Goal: Information Seeking & Learning: Learn about a topic

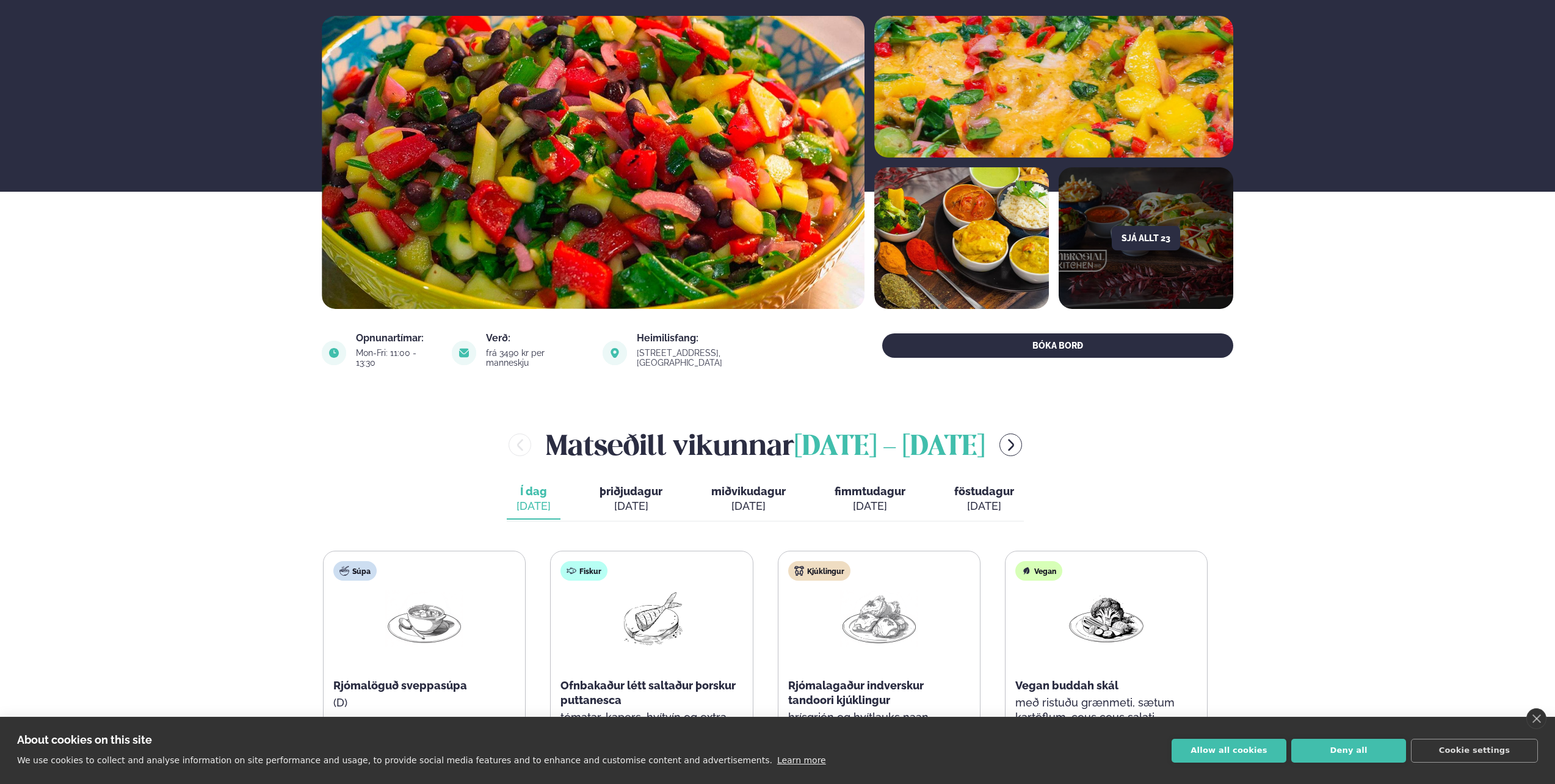
scroll to position [183, 0]
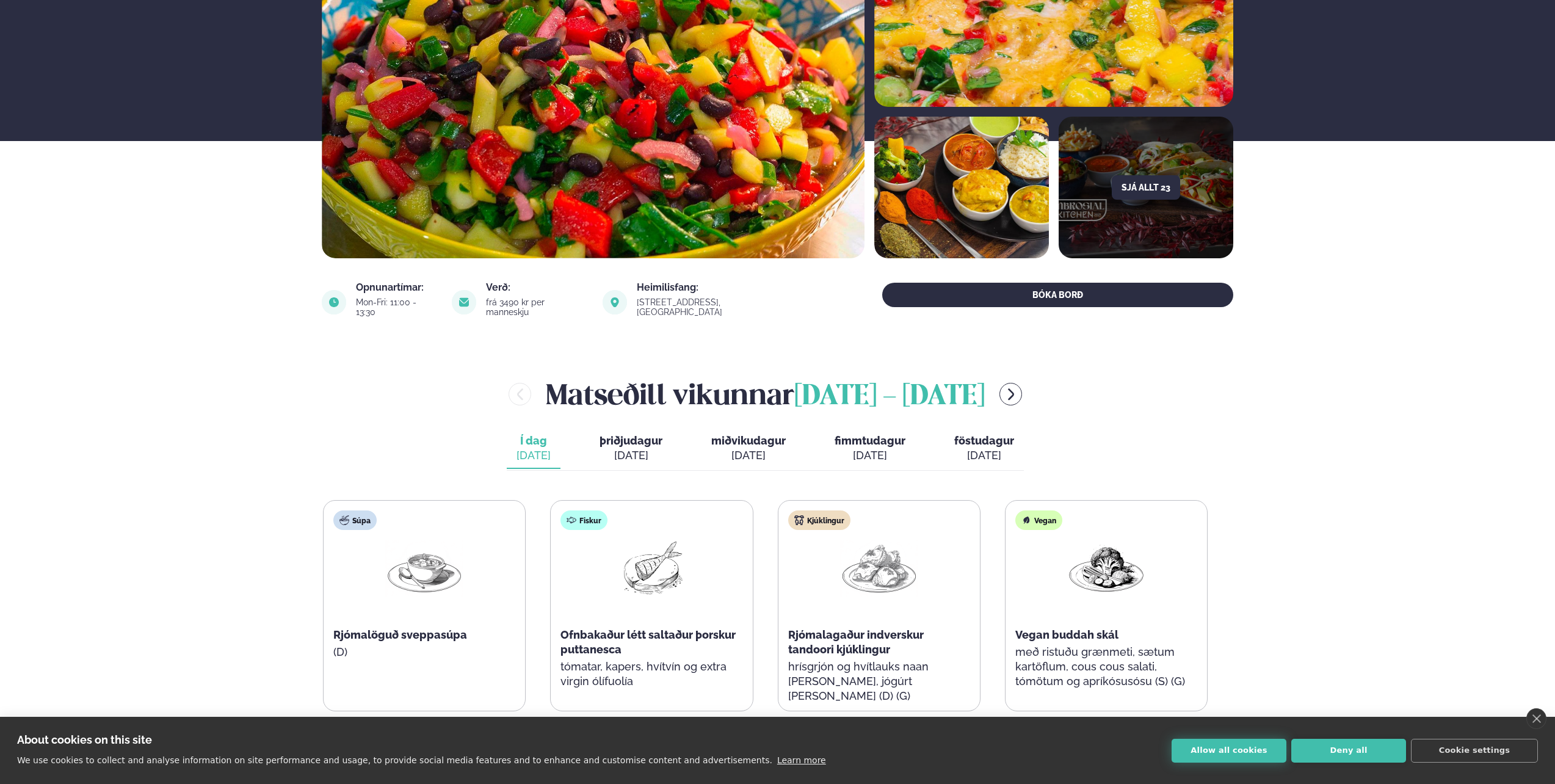
click at [1225, 747] on button "Allow all cookies" at bounding box center [1228, 750] width 115 height 24
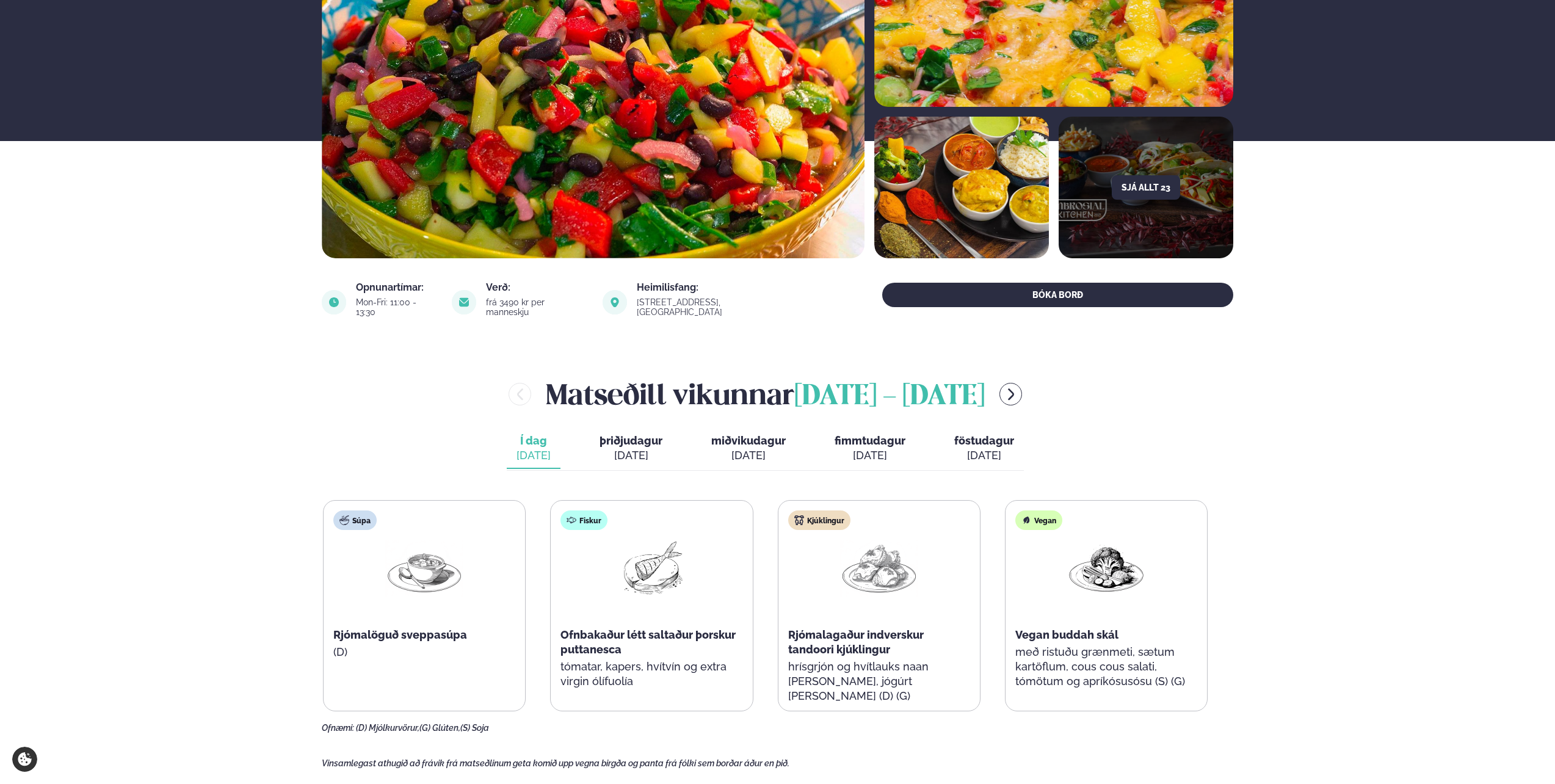
click at [644, 448] on div "[DATE]" at bounding box center [631, 456] width 63 height 15
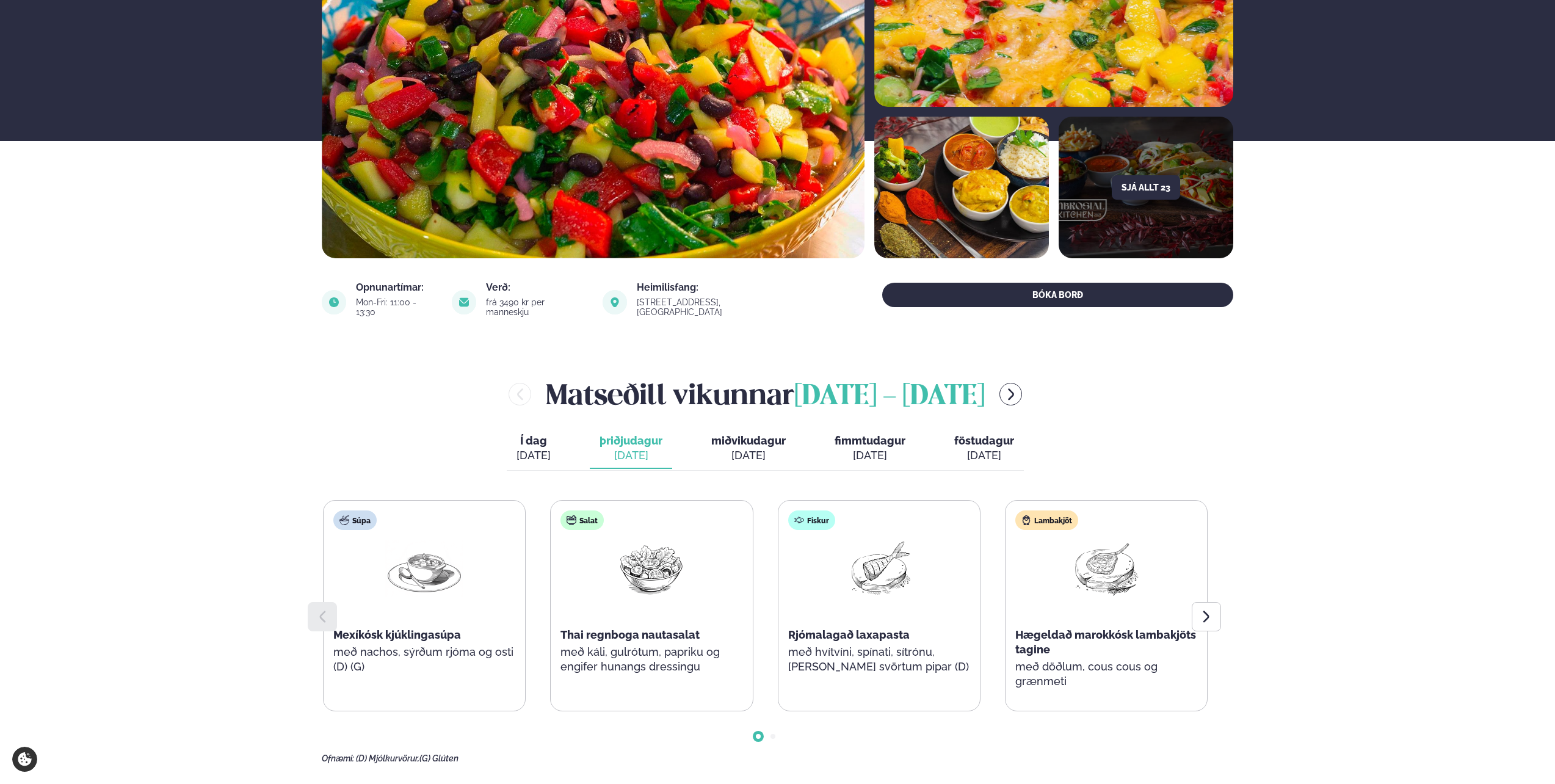
click at [556, 441] on button "Í dag Í d. [DATE]" at bounding box center [534, 448] width 54 height 40
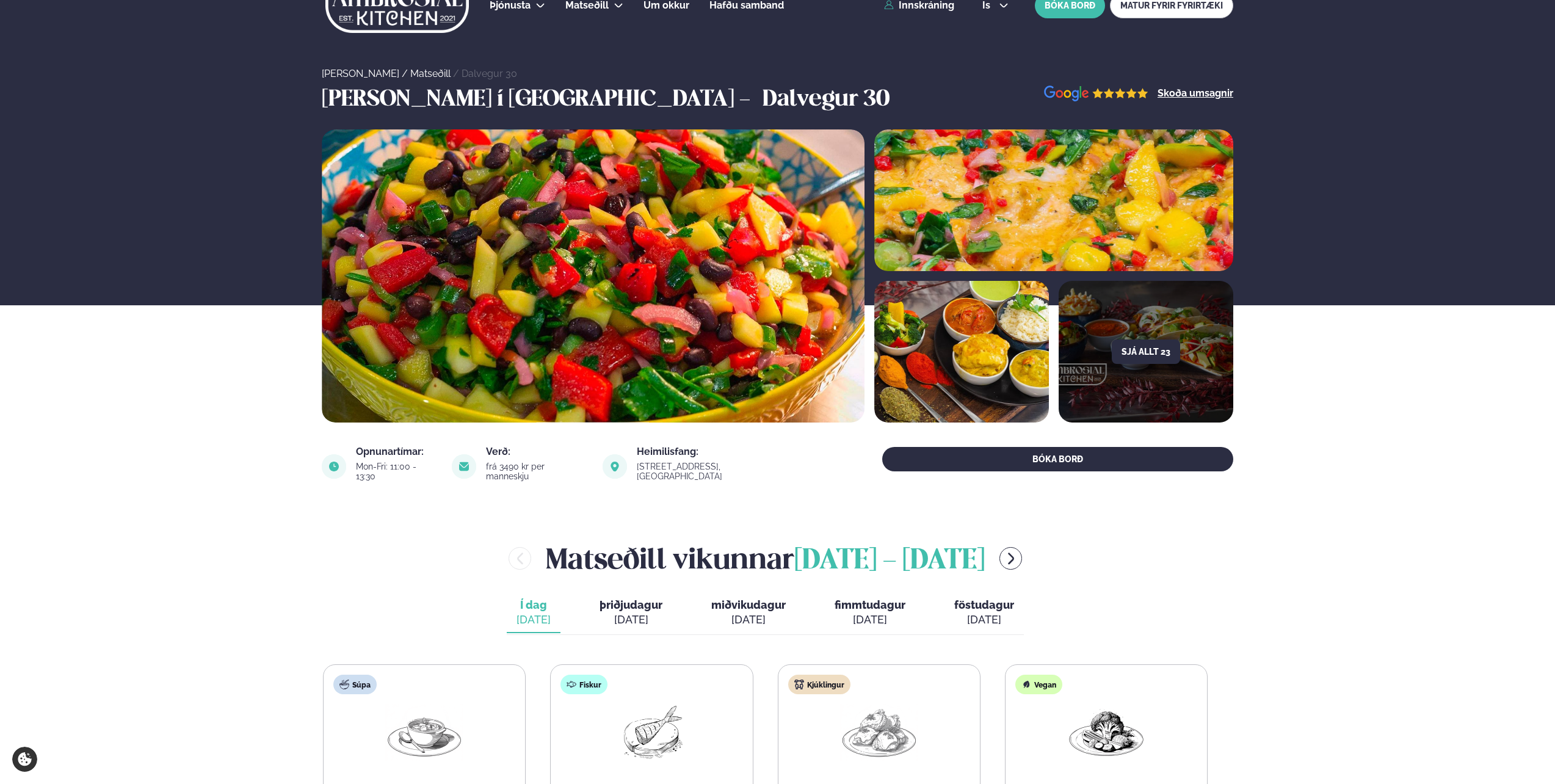
scroll to position [0, 0]
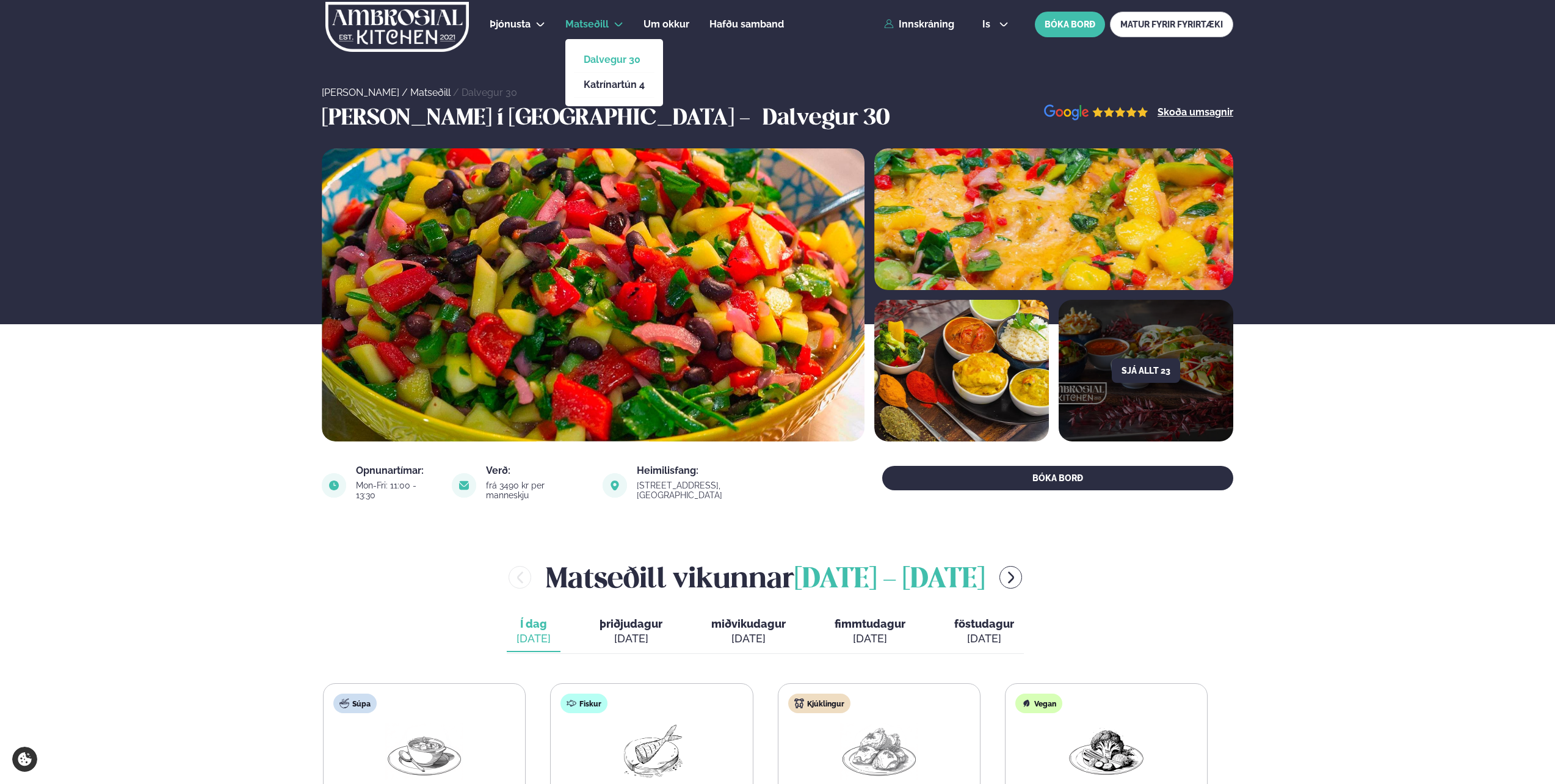
click at [612, 61] on link "Dalvegur 30" at bounding box center [614, 59] width 61 height 10
click at [608, 84] on link "Katrínartún 4" at bounding box center [614, 85] width 61 height 10
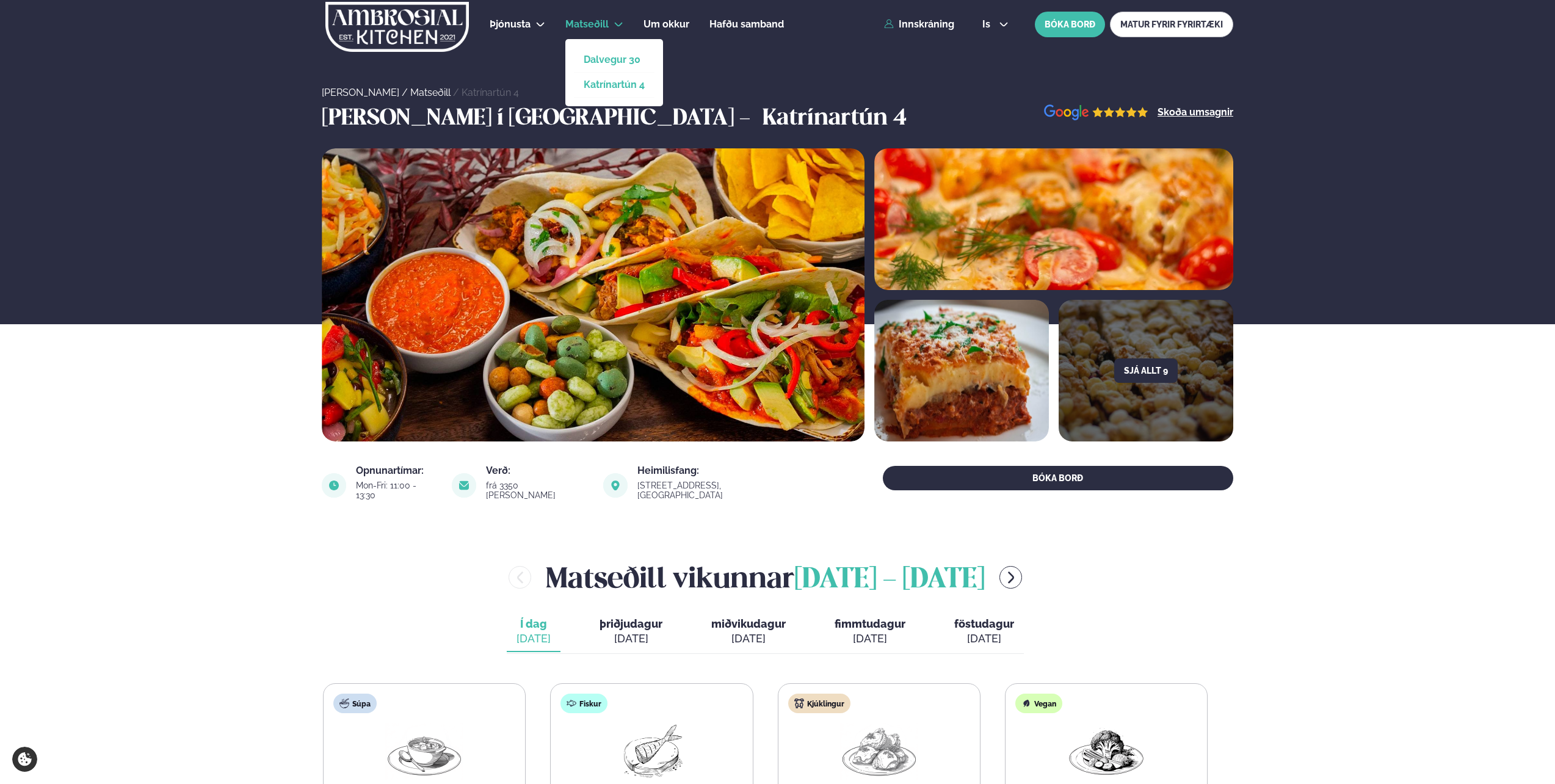
click at [617, 57] on link "Dalvegur 30" at bounding box center [614, 59] width 61 height 10
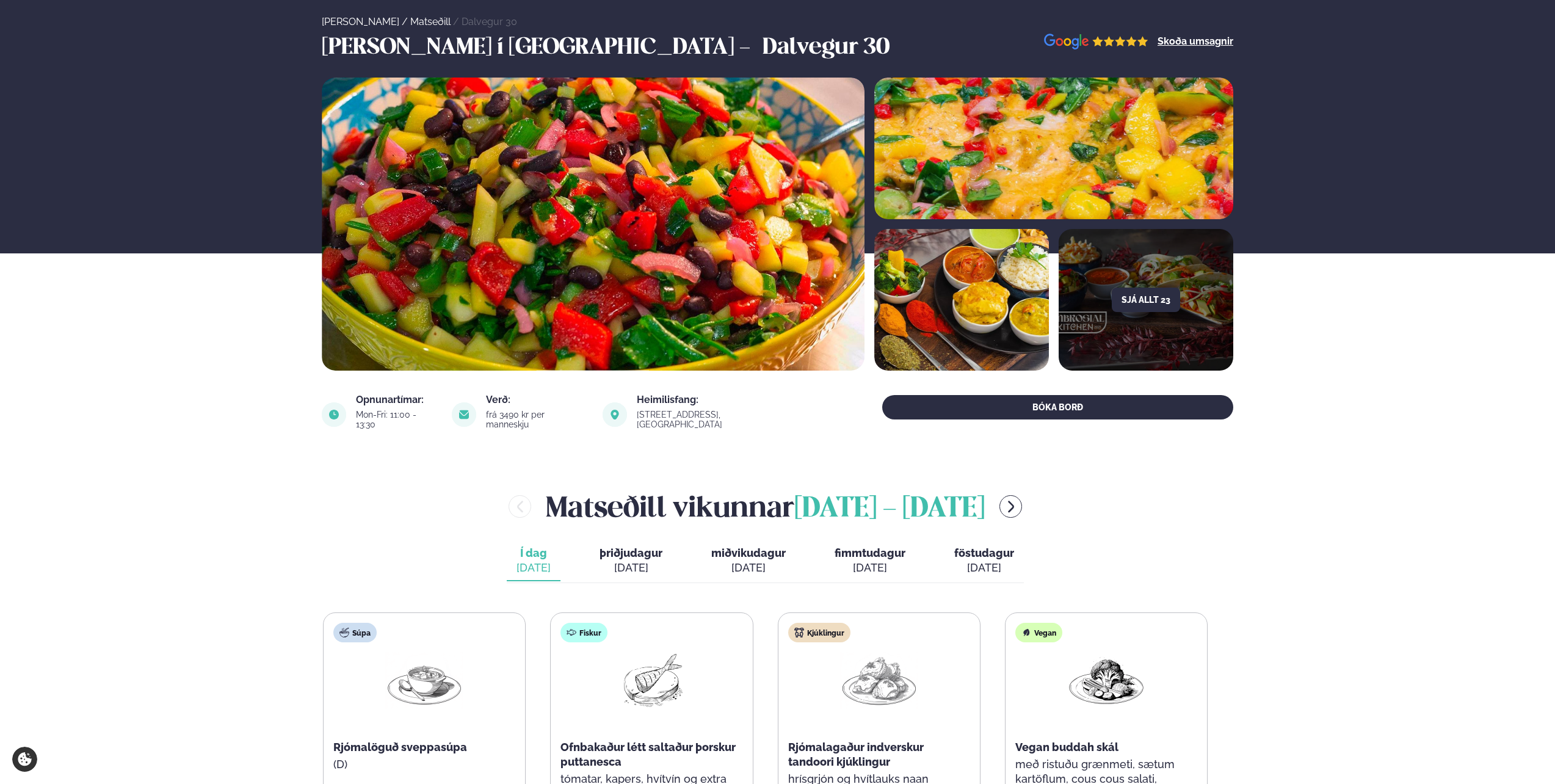
scroll to position [306, 0]
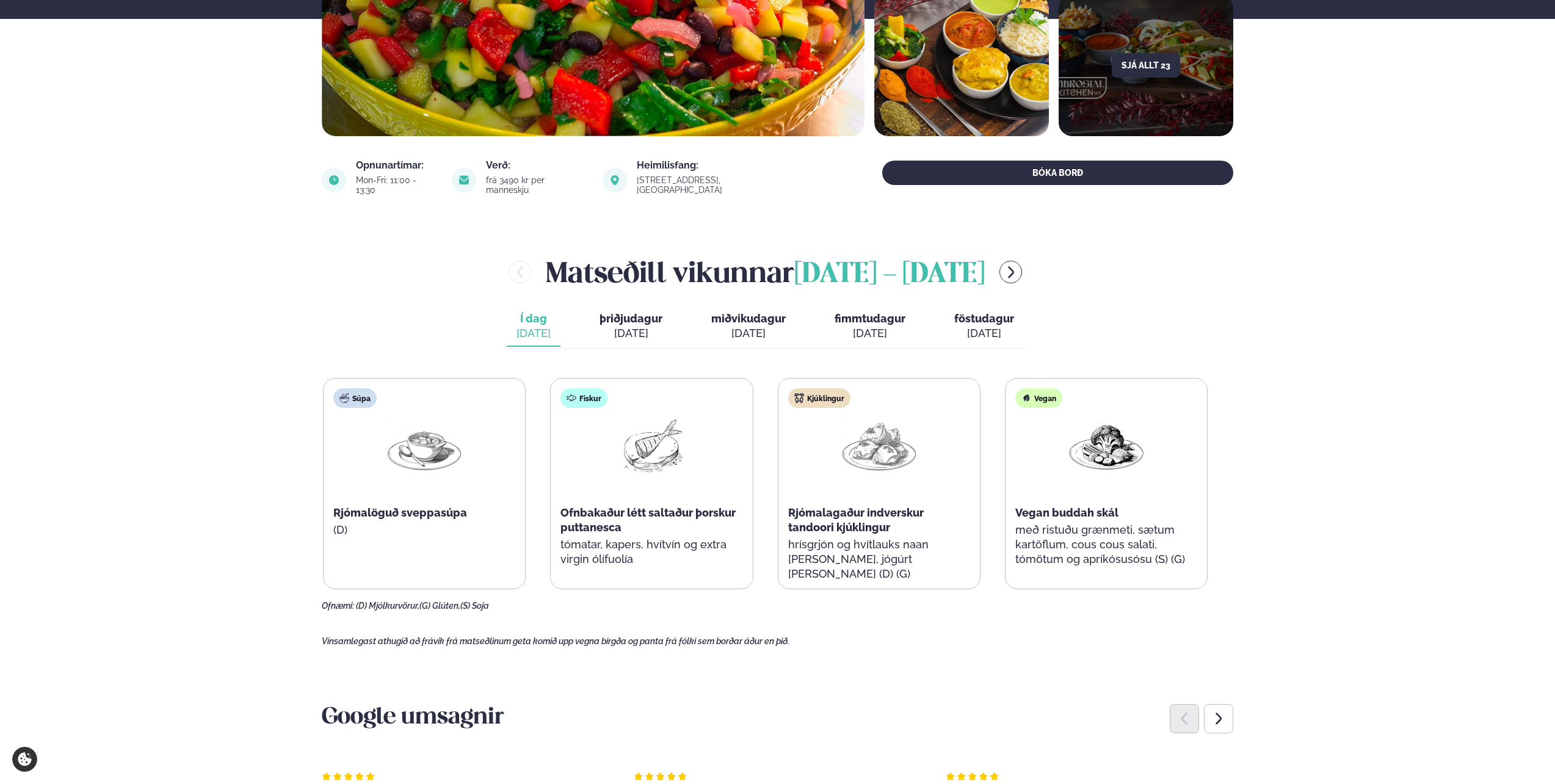
click at [628, 326] on div "[DATE]" at bounding box center [631, 333] width 63 height 15
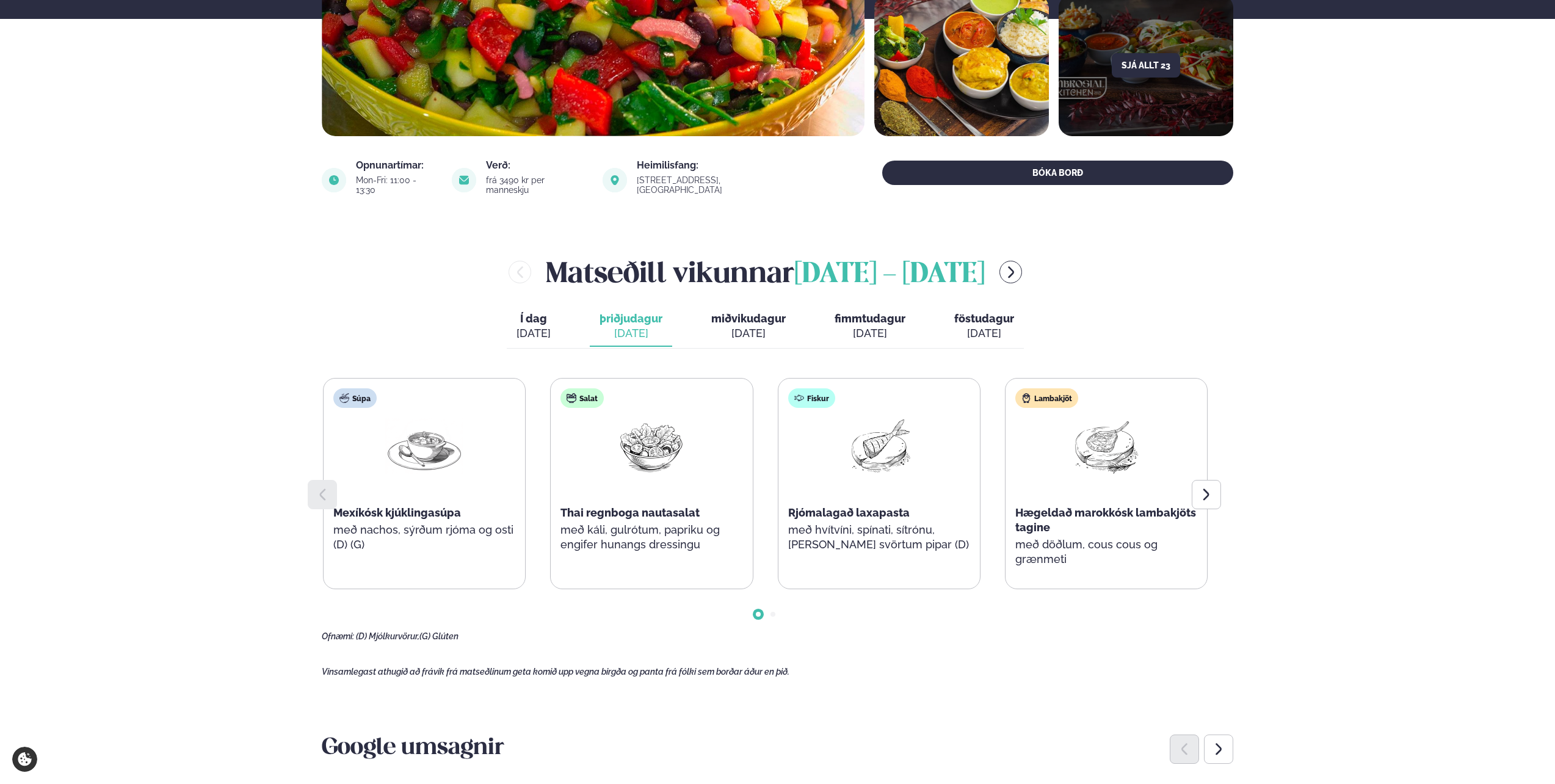
click at [544, 311] on span "Í dag" at bounding box center [534, 319] width 34 height 15
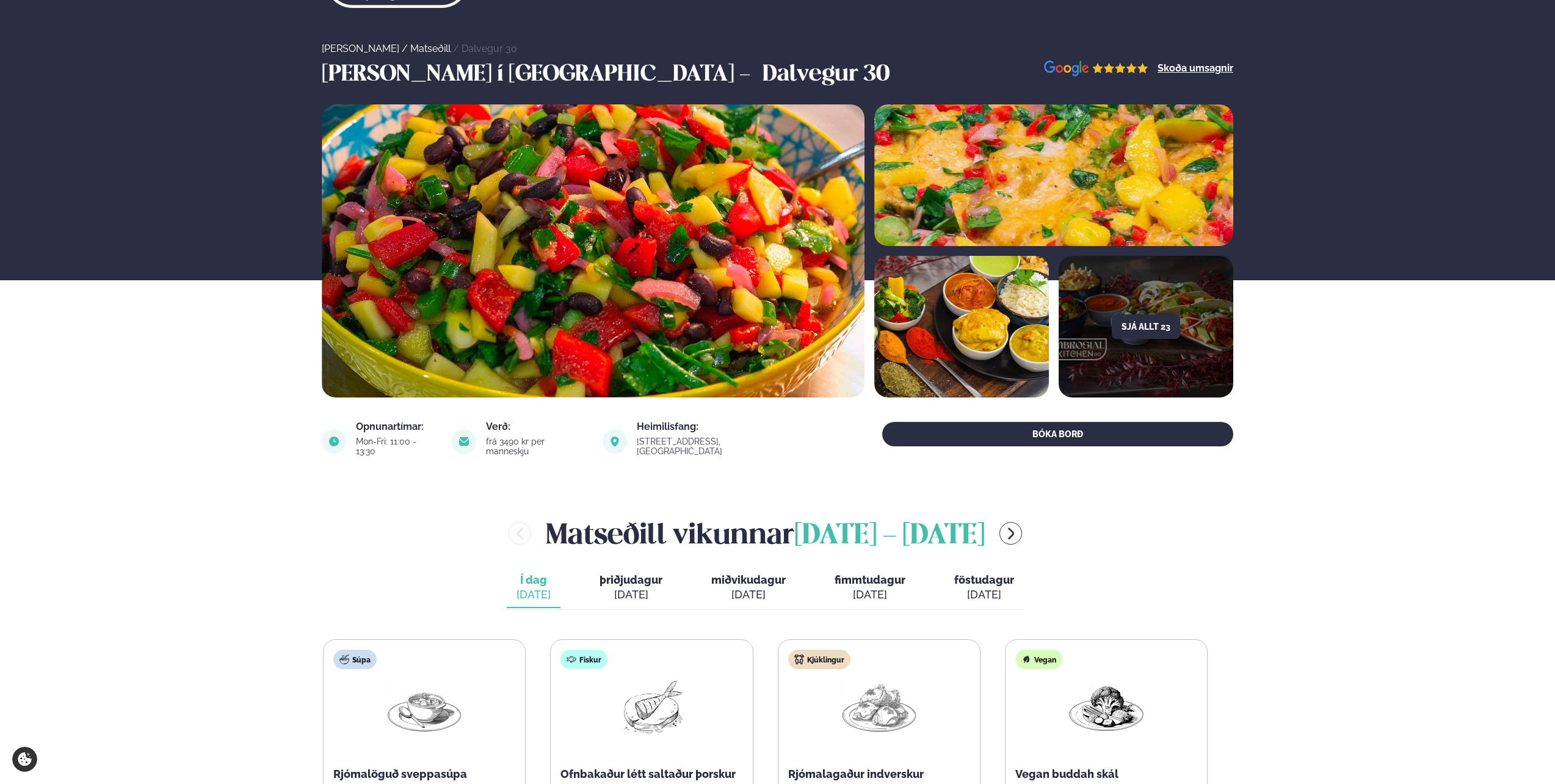
scroll to position [0, 0]
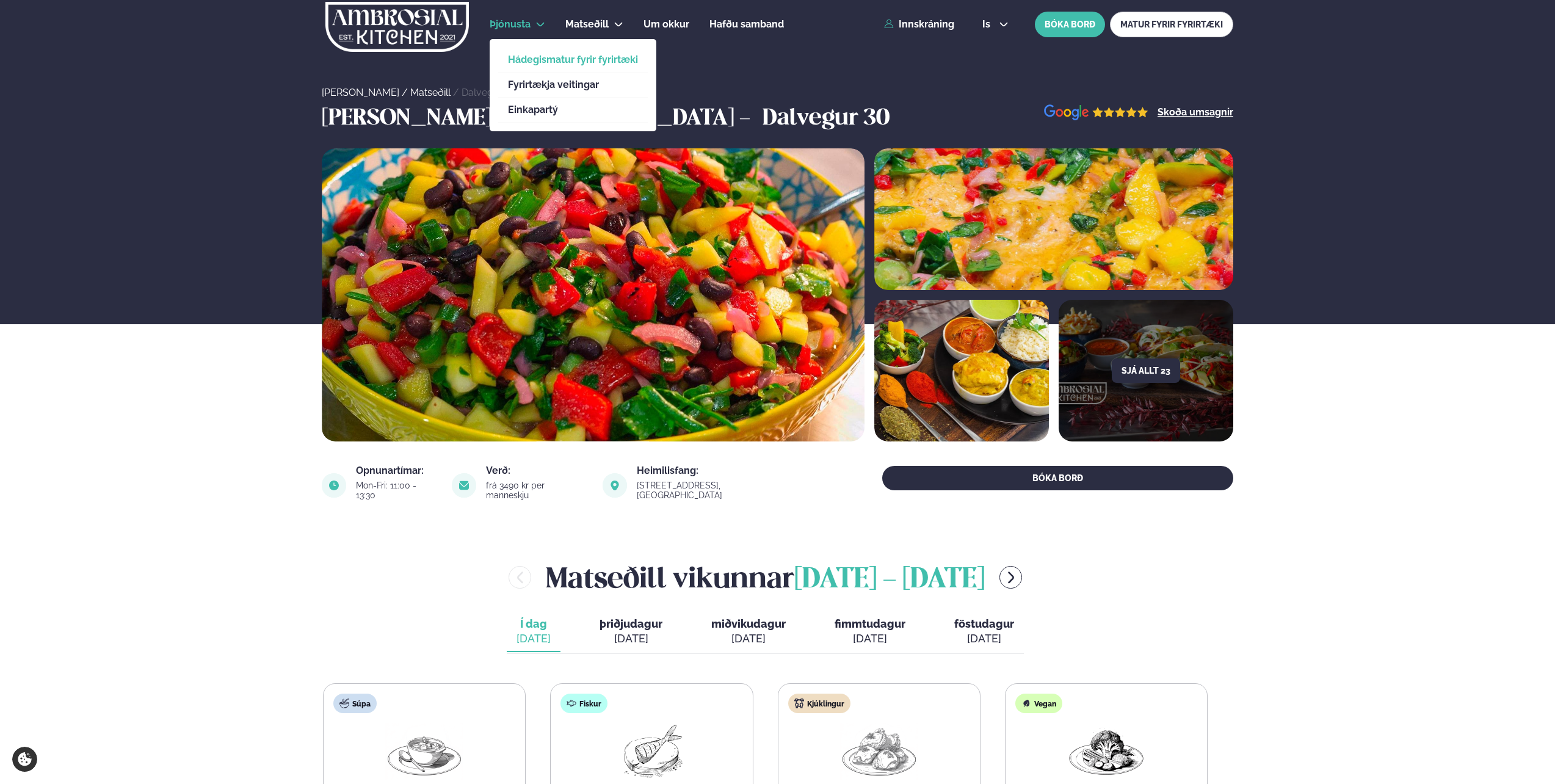
click at [563, 55] on link "Hádegismatur fyrir fyrirtæki" at bounding box center [573, 59] width 130 height 10
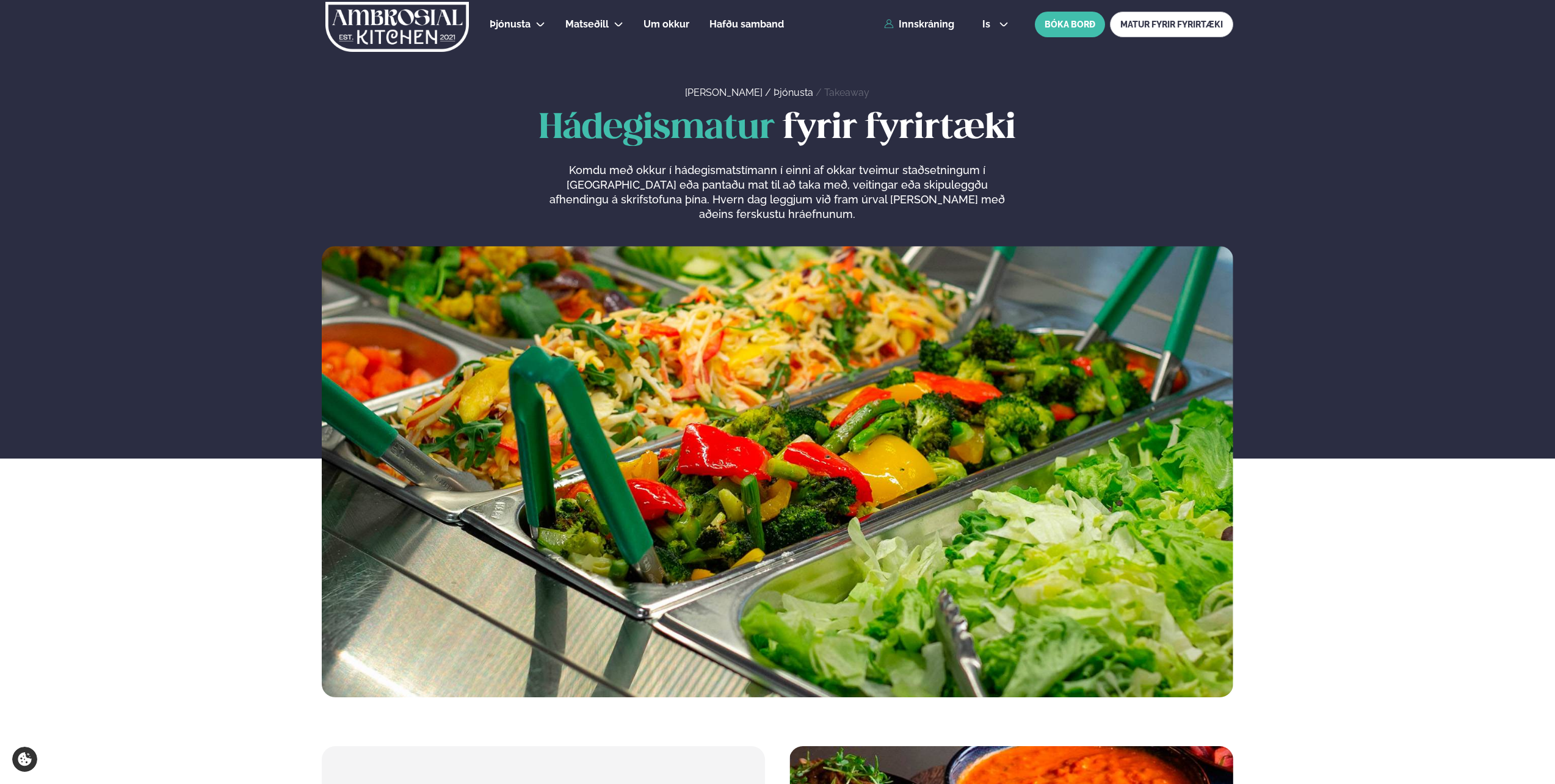
drag, startPoint x: 856, startPoint y: 388, endPoint x: 826, endPoint y: 205, distance: 185.4
click at [442, 96] on div "[PERSON_NAME] / Þjónusta / Takeaway" at bounding box center [778, 93] width 911 height 15
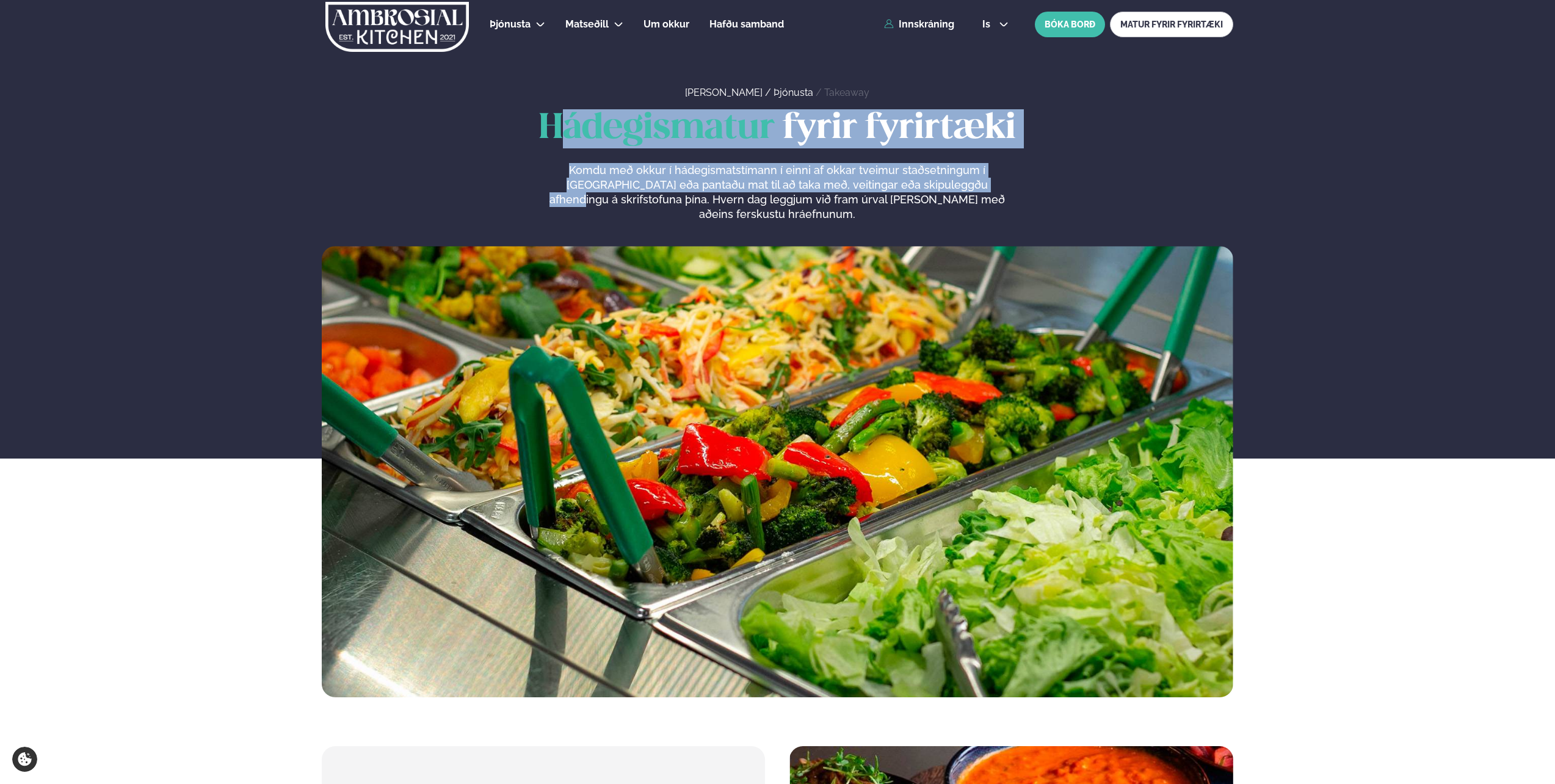
drag, startPoint x: 557, startPoint y: 118, endPoint x: 938, endPoint y: 190, distance: 387.7
click at [938, 190] on div "Hádegismatur fyrir fyrirtæki Komdu með okkur í hádegismatstímann í einni af okk…" at bounding box center [778, 165] width 911 height 112
drag, startPoint x: 938, startPoint y: 190, endPoint x: 893, endPoint y: 192, distance: 45.0
click at [893, 192] on p "Komdu með okkur í hádegismatstímann í einni af okkar tveimur staðsetningum í [G…" at bounding box center [777, 192] width 461 height 59
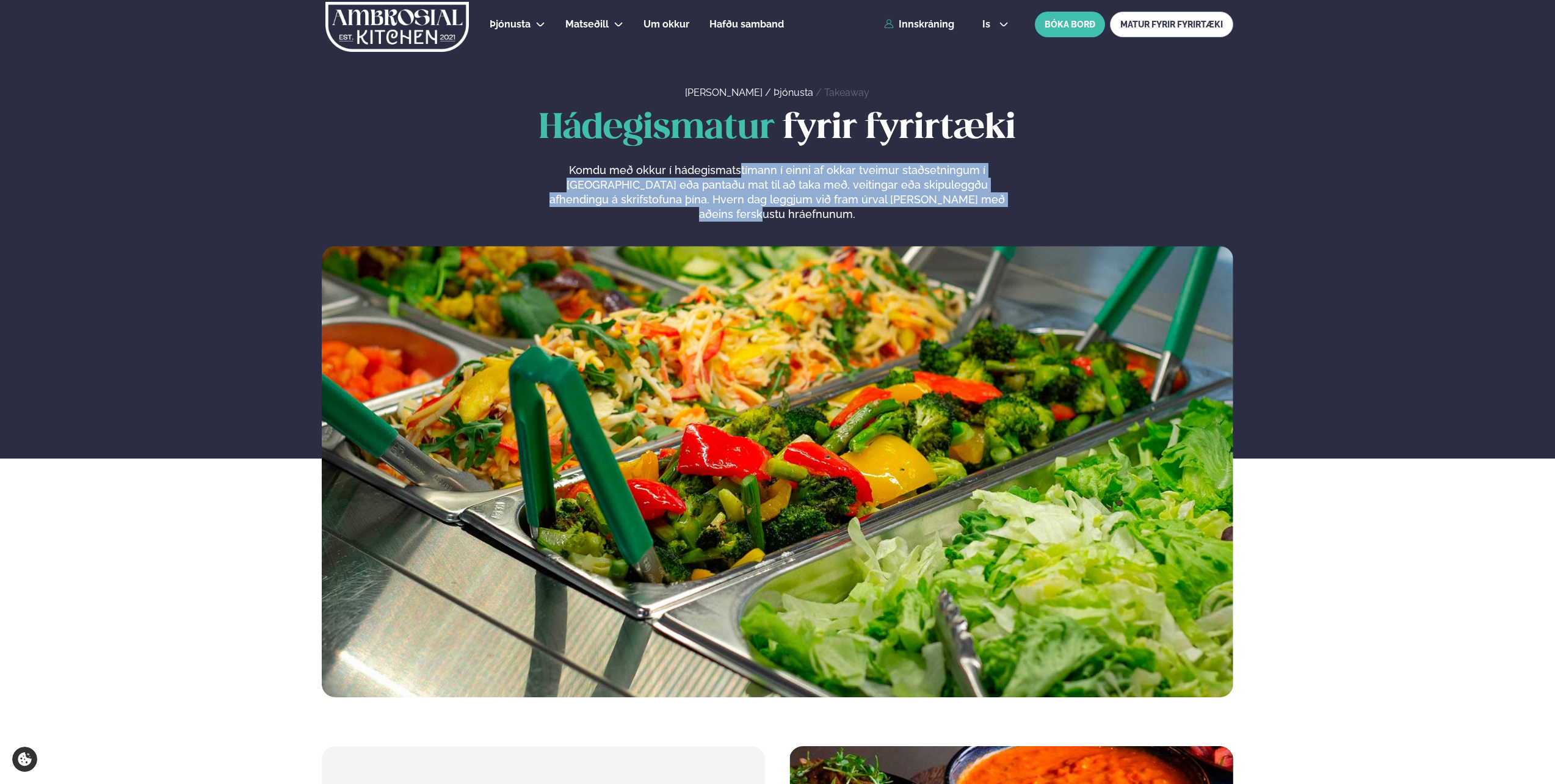
drag, startPoint x: 716, startPoint y: 165, endPoint x: 1009, endPoint y: 194, distance: 294.4
click at [1009, 194] on div "Hádegismatur fyrir fyrirtæki Komdu með okkur í hádegismatstímann í einni af okk…" at bounding box center [778, 165] width 911 height 112
drag, startPoint x: 1009, startPoint y: 194, endPoint x: 956, endPoint y: 195, distance: 53.0
click at [956, 195] on p "Komdu með okkur í hádegismatstímann í einni af okkar tveimur staðsetningum í [G…" at bounding box center [777, 192] width 461 height 59
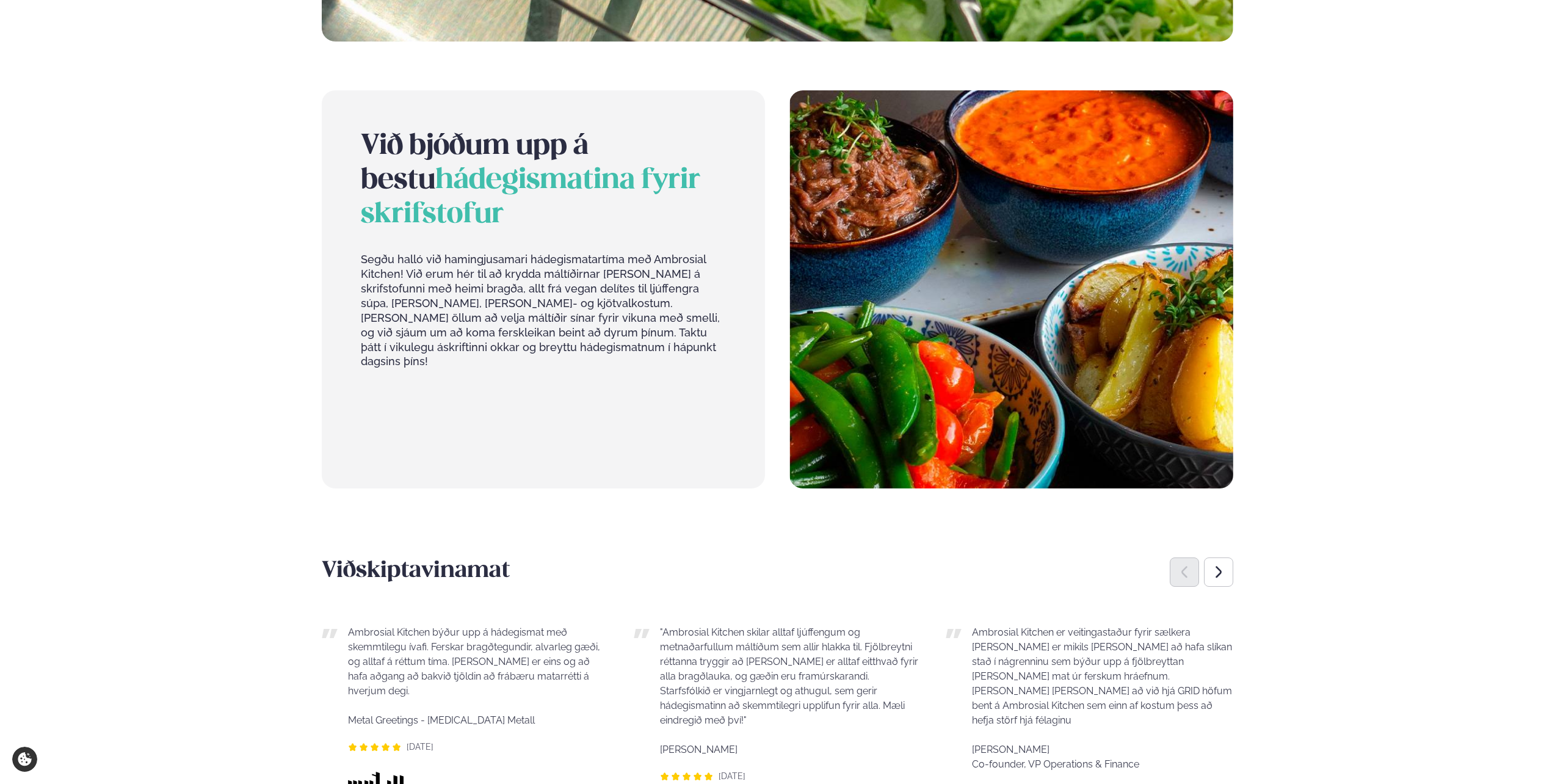
scroll to position [672, 0]
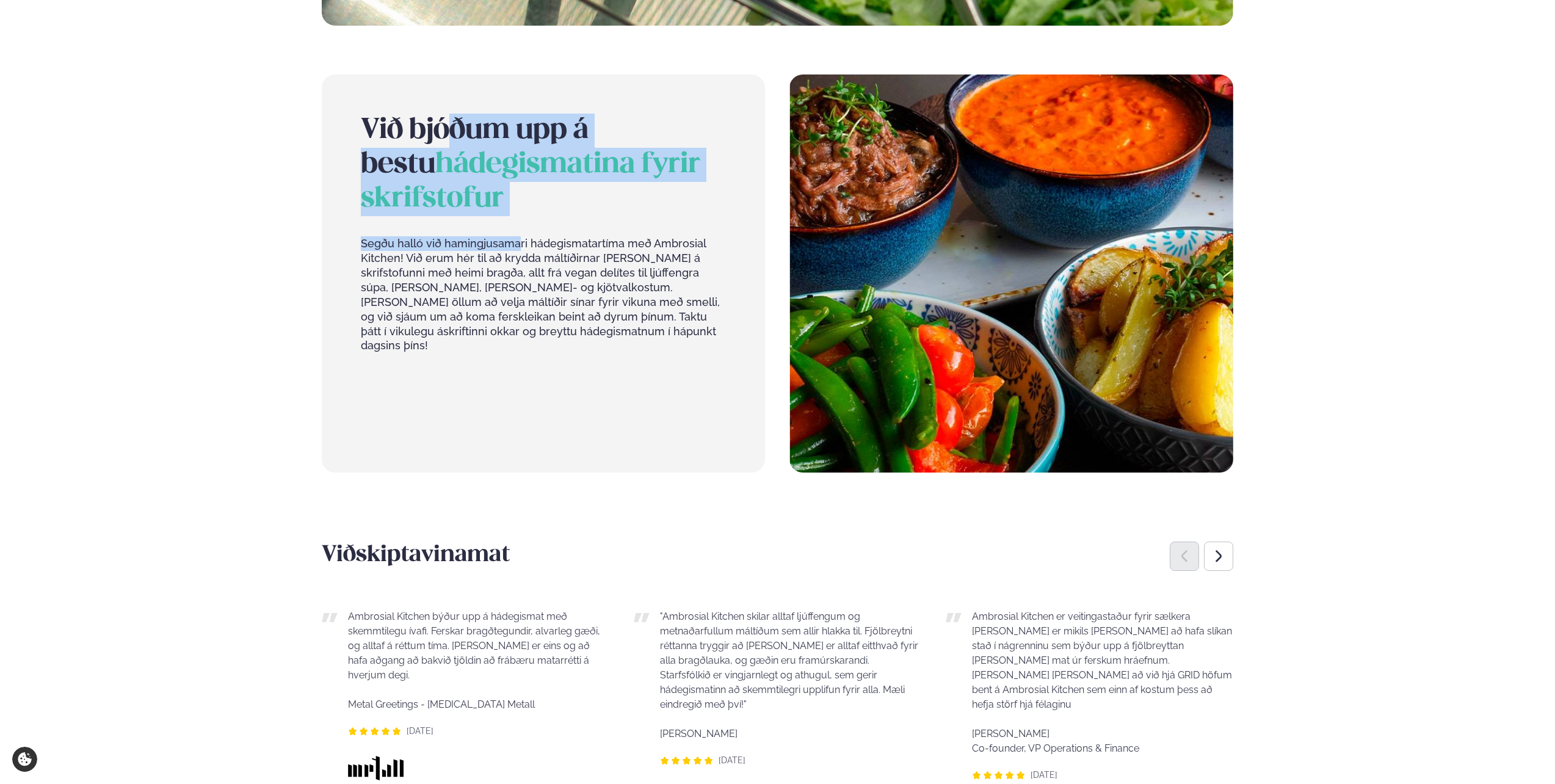
drag, startPoint x: 452, startPoint y: 124, endPoint x: 519, endPoint y: 219, distance: 116.2
click at [519, 219] on div "Við bjóðum upp á bestu hádegismatina fyrir skrifstofur Segðu halló við hamingju…" at bounding box center [544, 233] width 365 height 240
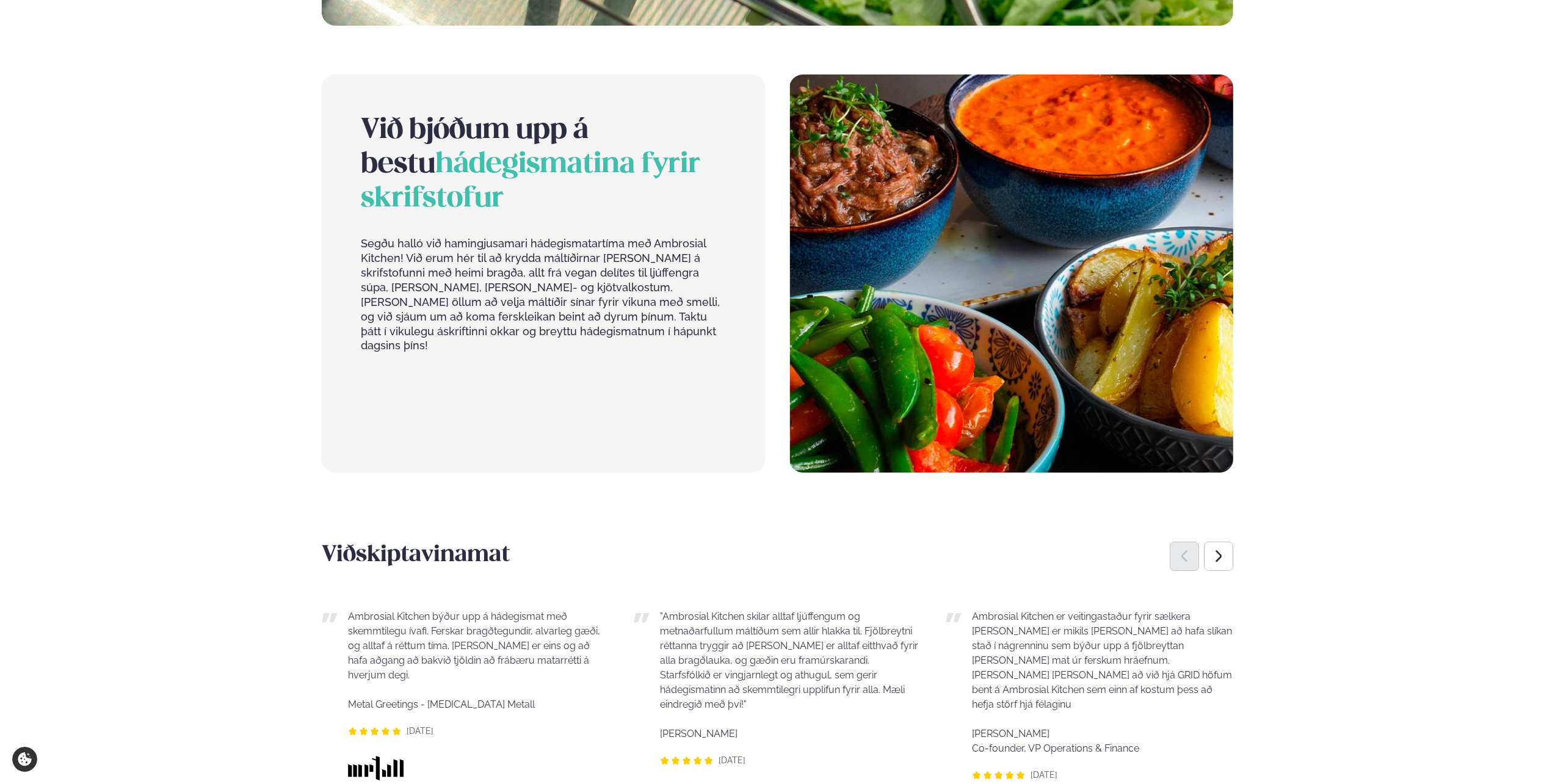
drag, startPoint x: 519, startPoint y: 219, endPoint x: 479, endPoint y: 258, distance: 55.9
click at [479, 258] on p "Segðu halló við hamingjusamari hádegismatartíma með Ambrosial Kitchen! Við erum…" at bounding box center [544, 295] width 365 height 117
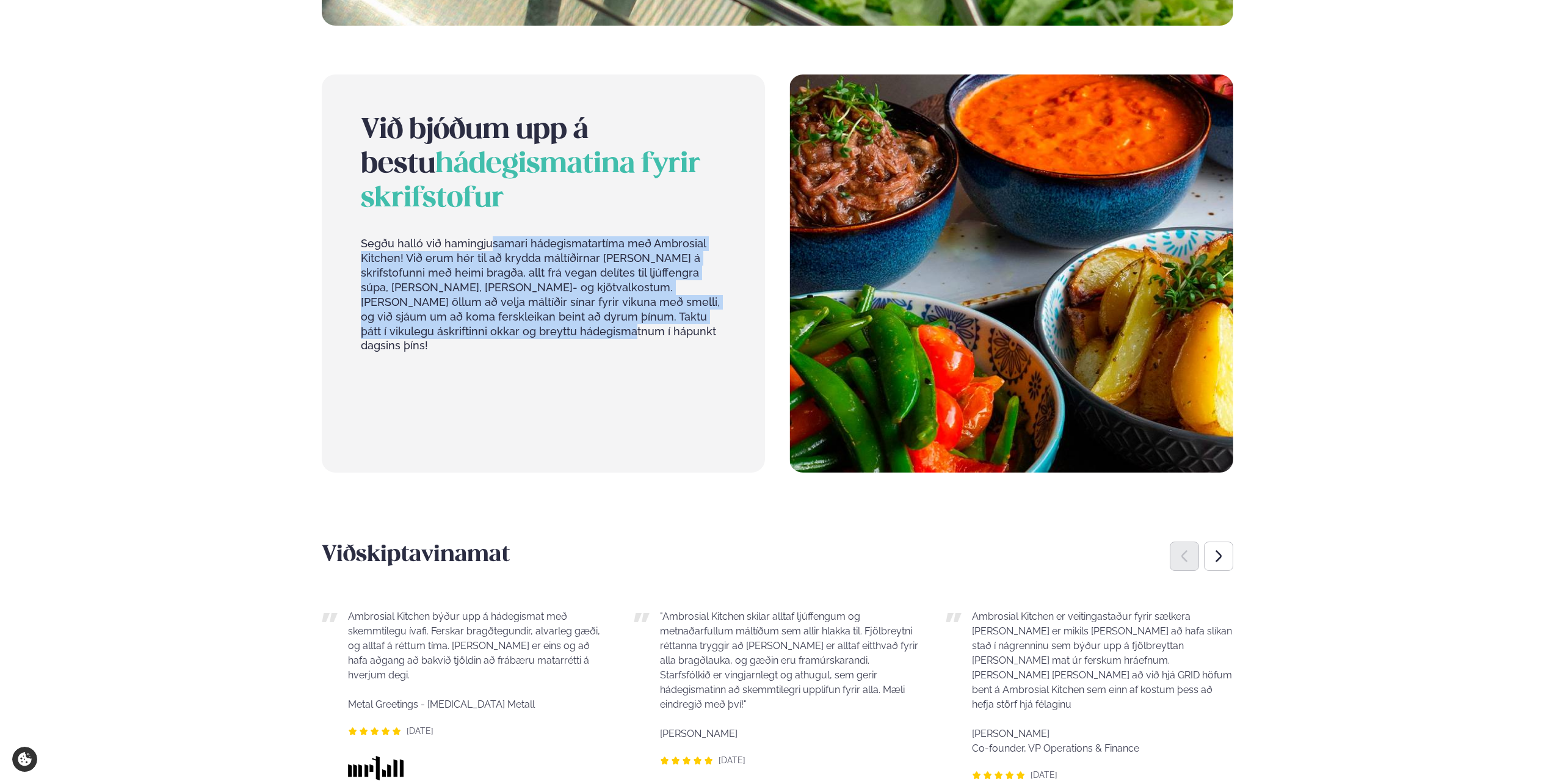
drag, startPoint x: 488, startPoint y: 217, endPoint x: 729, endPoint y: 367, distance: 283.9
click at [729, 367] on div "Við bjóðum upp á bestu hádegismatina fyrir skrifstofur Segðu halló við hamingju…" at bounding box center [544, 273] width 443 height 398
drag, startPoint x: 729, startPoint y: 367, endPoint x: 655, endPoint y: 346, distance: 76.9
click at [655, 346] on div "Við bjóðum upp á bestu hádegismatina fyrir skrifstofur Segðu halló við hamingju…" at bounding box center [544, 273] width 443 height 398
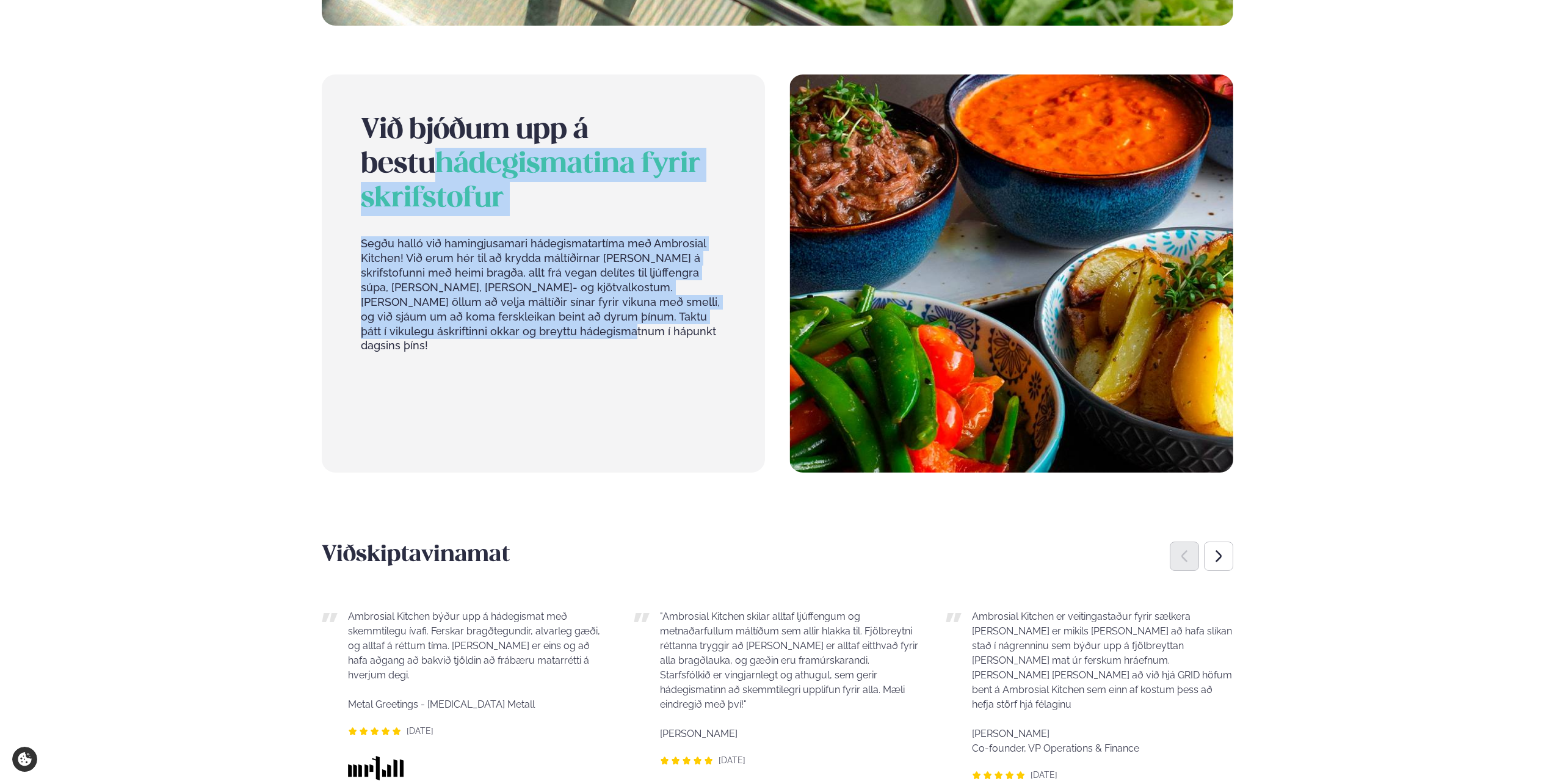
drag, startPoint x: 595, startPoint y: 329, endPoint x: 353, endPoint y: 142, distance: 305.8
click at [353, 142] on div "Við bjóðum upp á bestu hádegismatina fyrir skrifstofur Segðu halló við hamingju…" at bounding box center [544, 273] width 443 height 398
drag, startPoint x: 353, startPoint y: 142, endPoint x: 553, endPoint y: 262, distance: 233.2
click at [553, 262] on p "Segðu halló við hamingjusamari hádegismatartíma með Ambrosial Kitchen! Við erum…" at bounding box center [544, 295] width 365 height 117
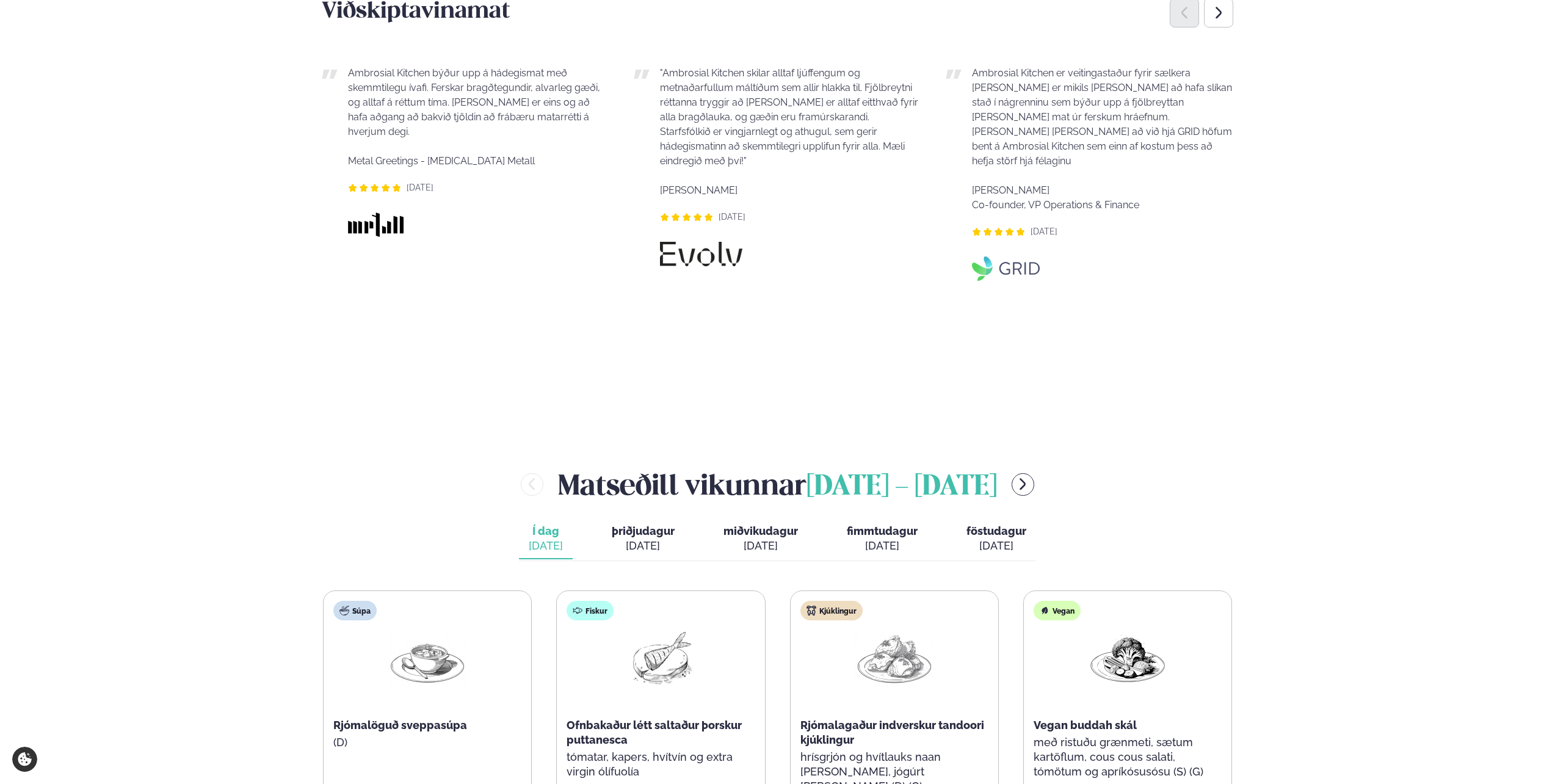
scroll to position [1099, 0]
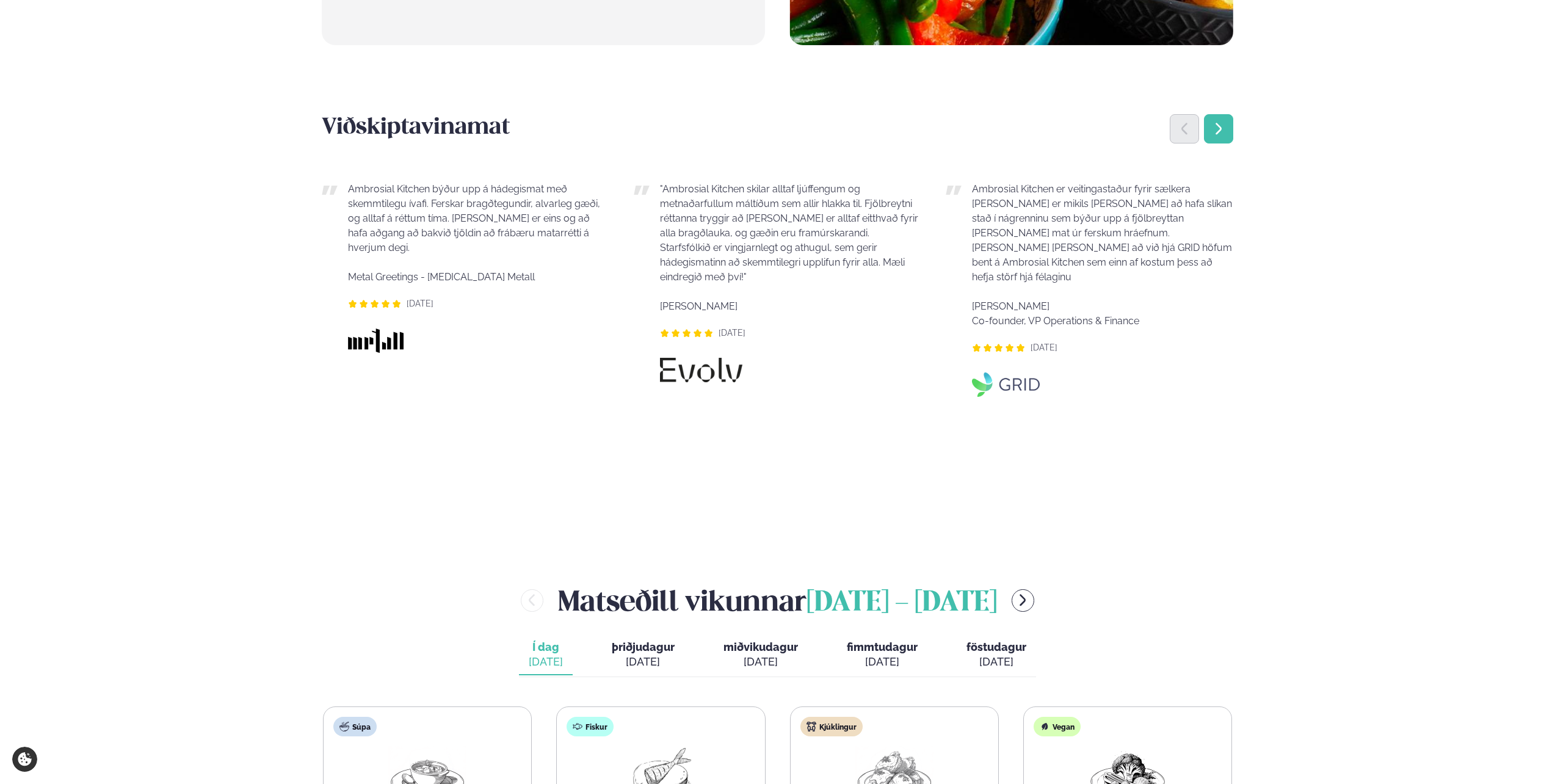
click at [1209, 126] on div "Next slide" at bounding box center [1218, 129] width 29 height 29
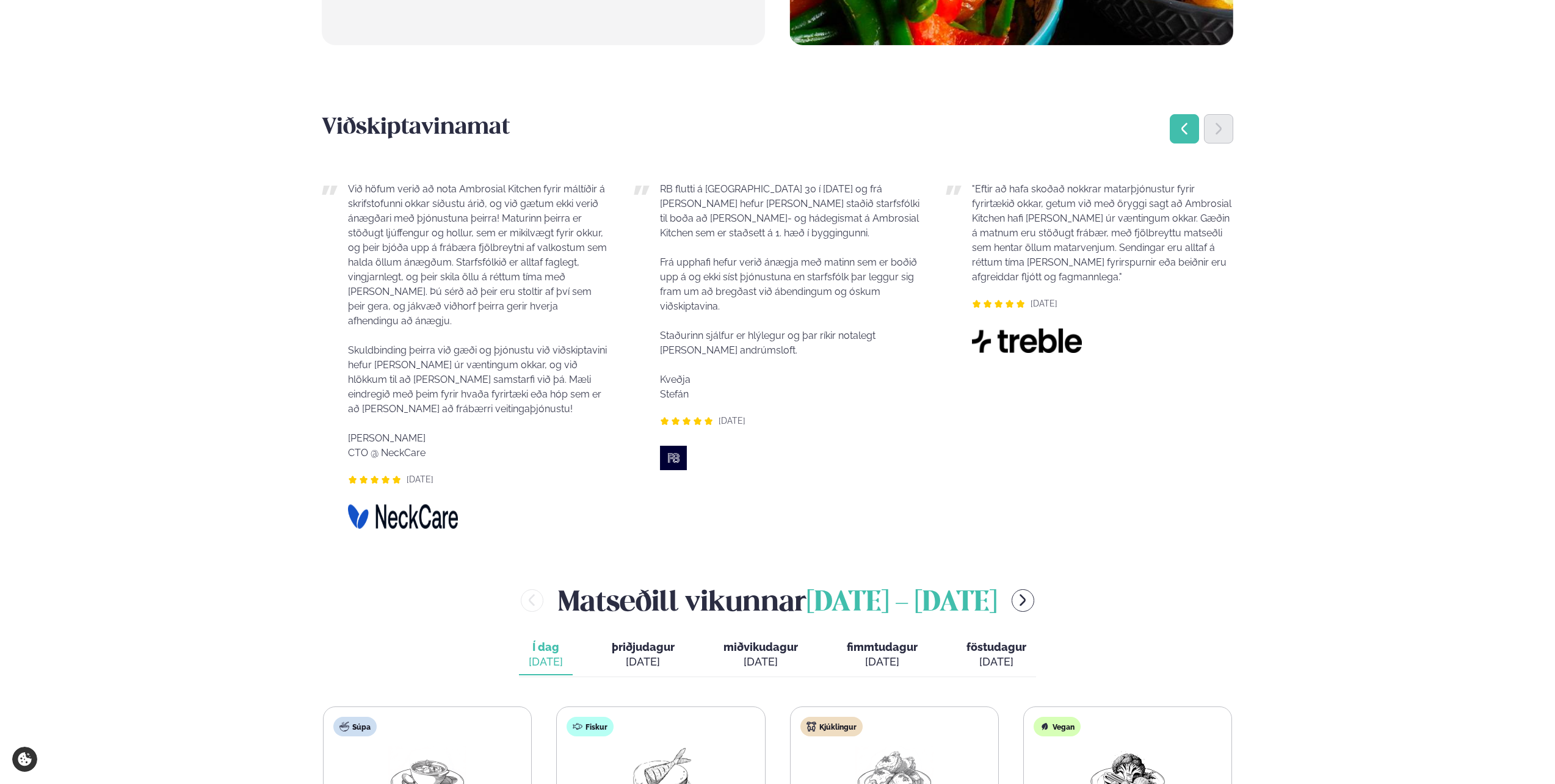
click at [1184, 121] on icon "Previous slide" at bounding box center [1184, 129] width 15 height 15
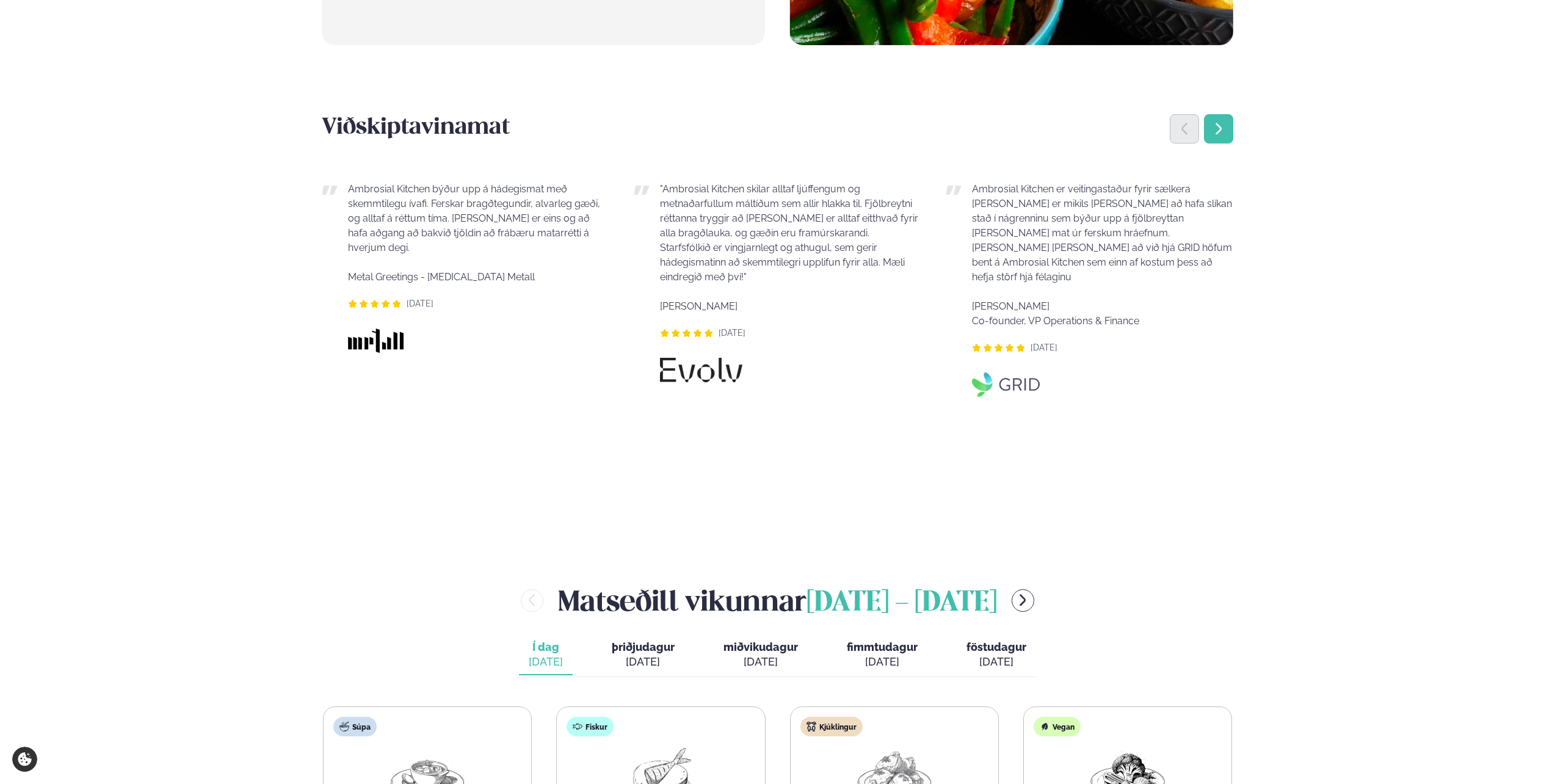
click at [1205, 116] on div "Next slide" at bounding box center [1218, 129] width 29 height 29
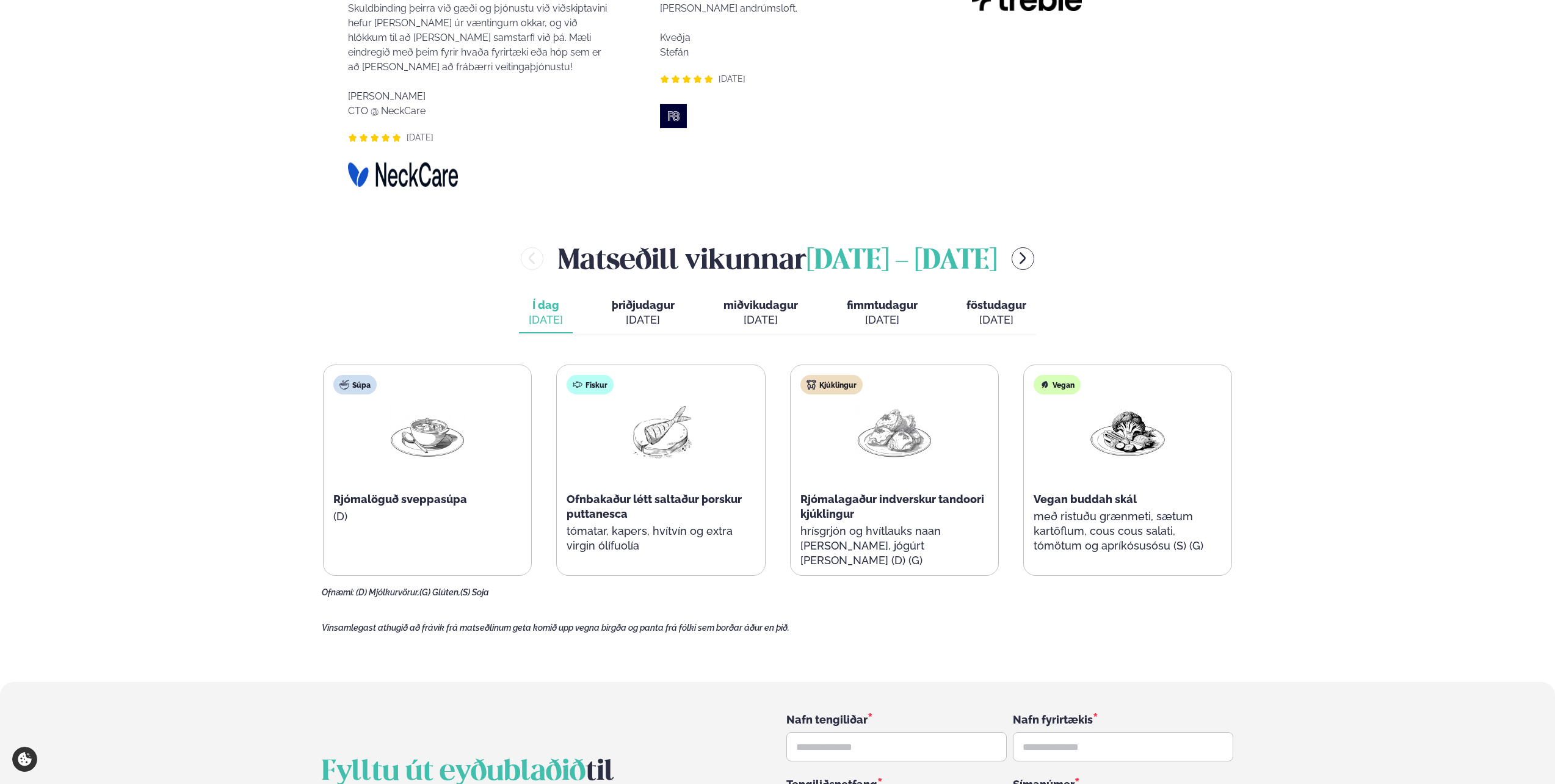
scroll to position [1465, 0]
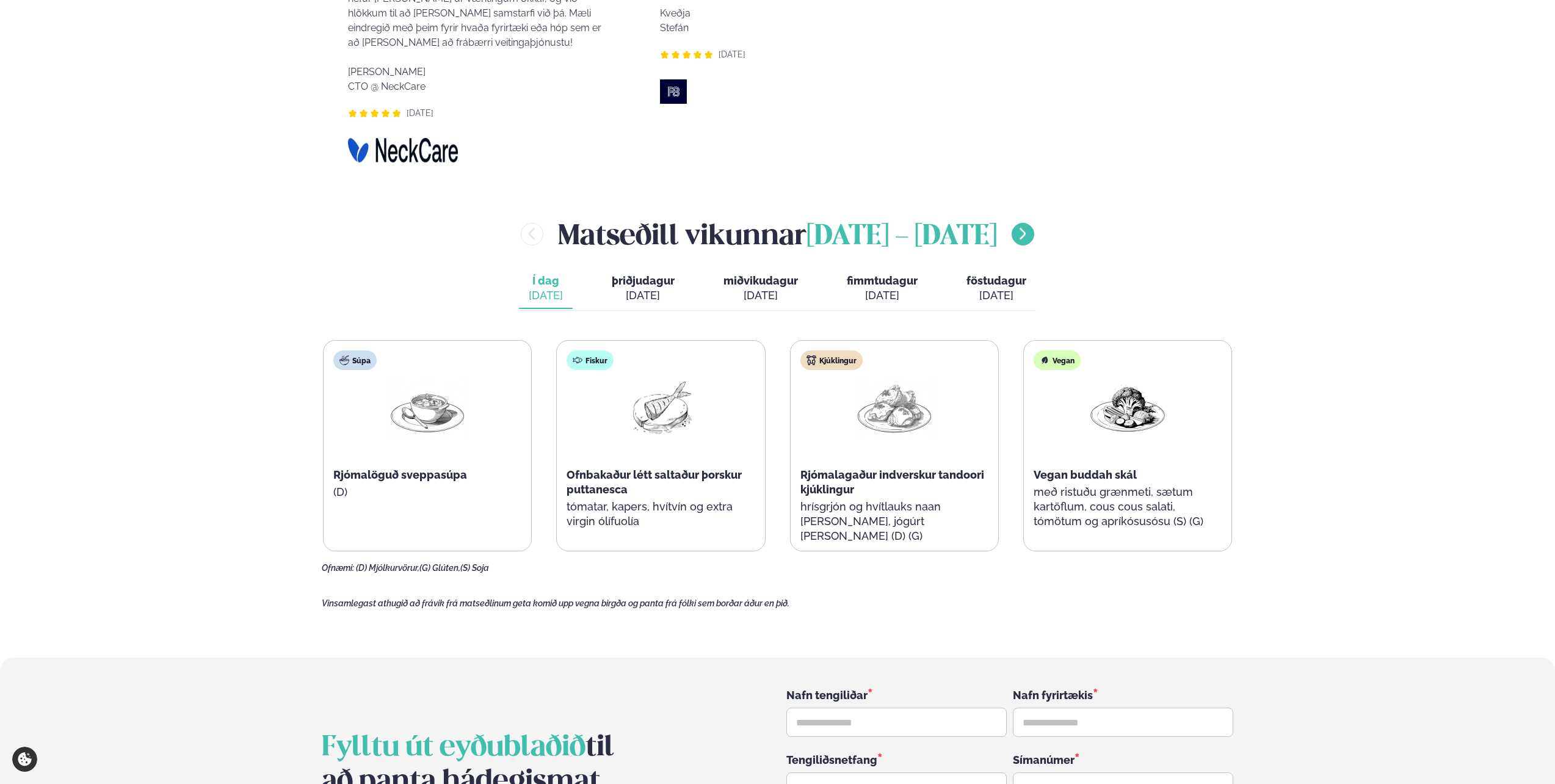
click at [1030, 227] on icon "menu-btn-right" at bounding box center [1023, 234] width 15 height 15
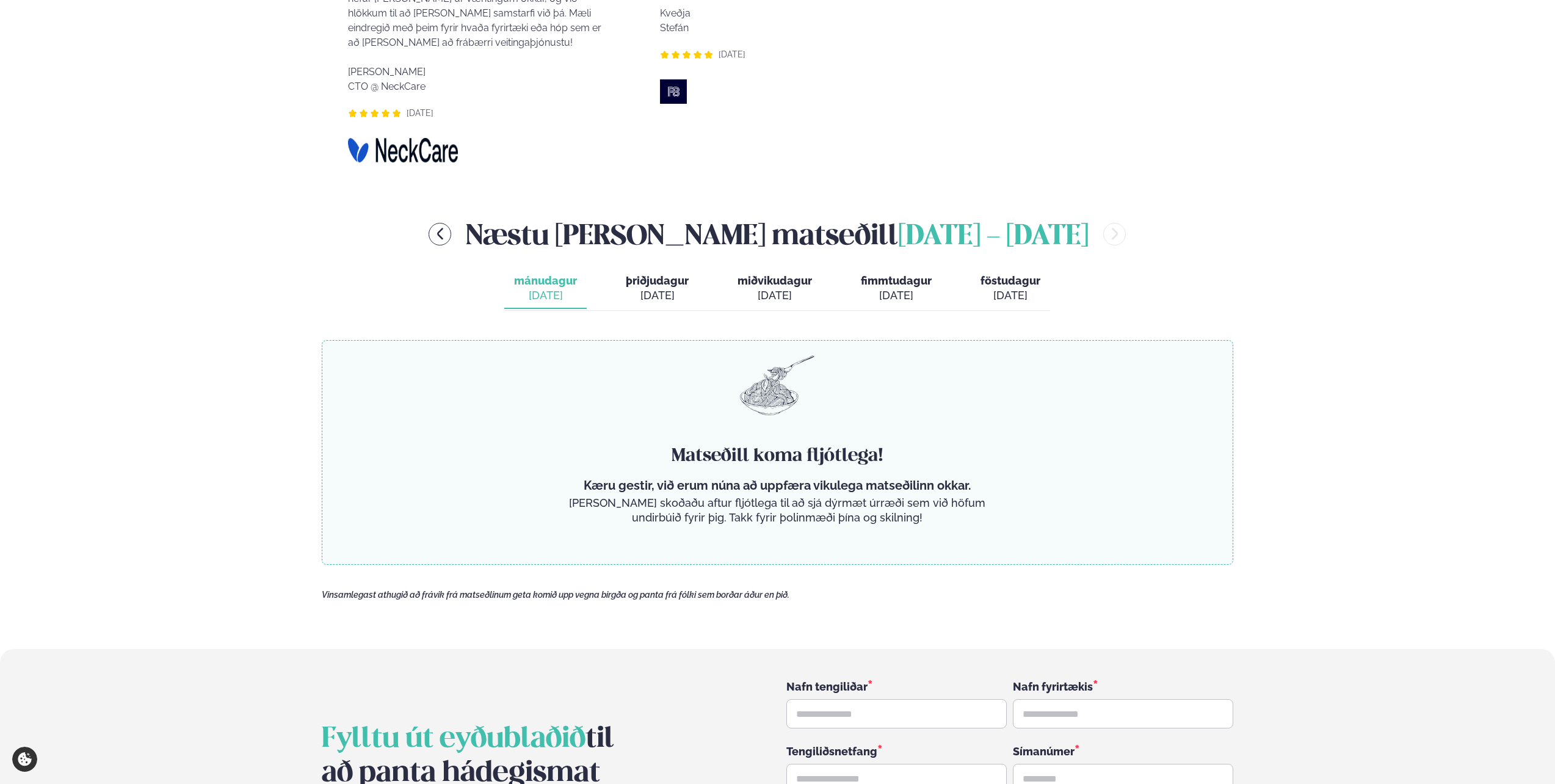
click at [480, 214] on div "Næstu [PERSON_NAME] matseðill [DATE] - [DATE]" at bounding box center [778, 234] width 911 height 40
click at [452, 222] on button "menu-btn-left" at bounding box center [440, 234] width 23 height 23
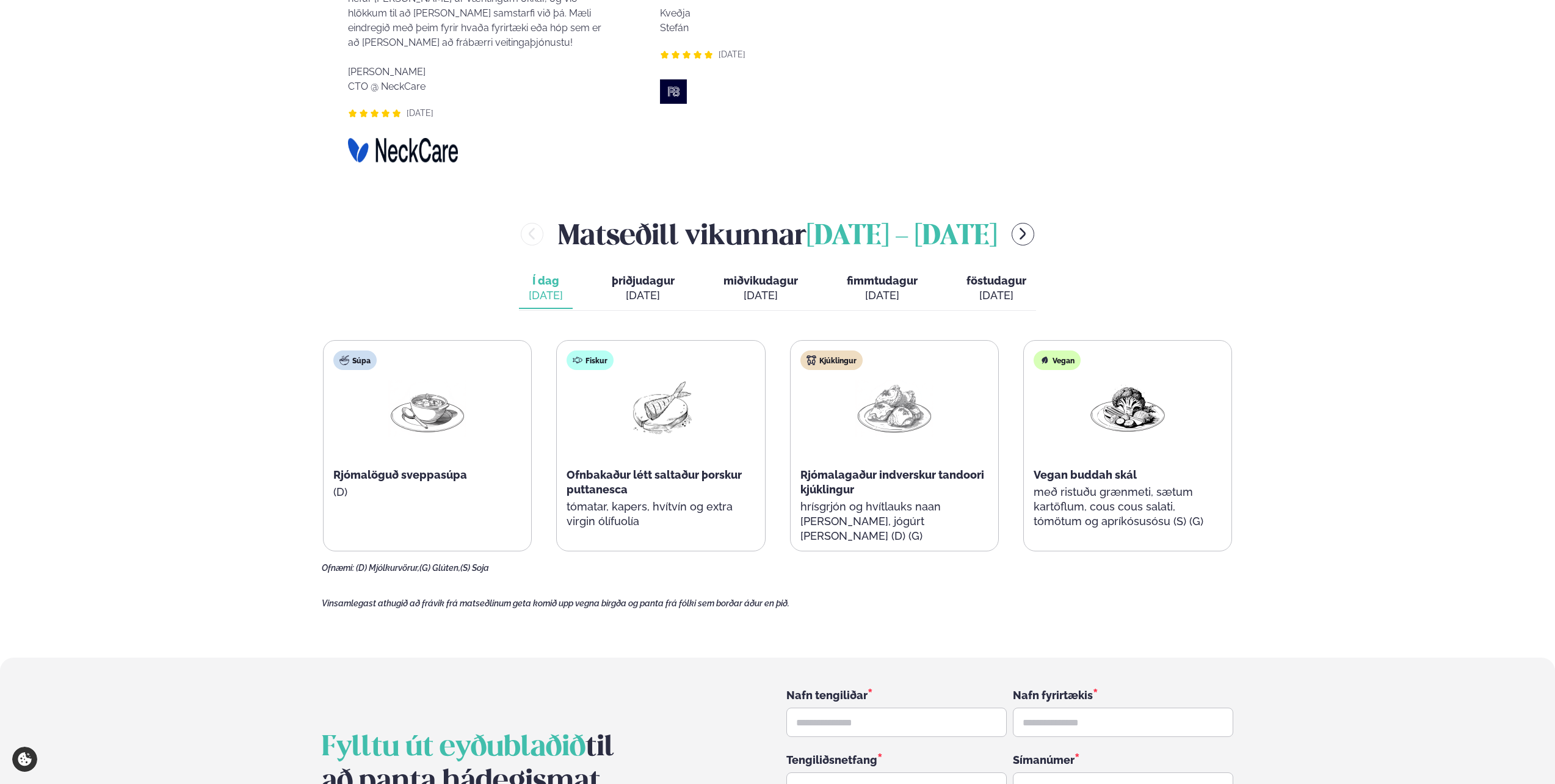
click at [634, 288] on div "[DATE]" at bounding box center [643, 296] width 63 height 15
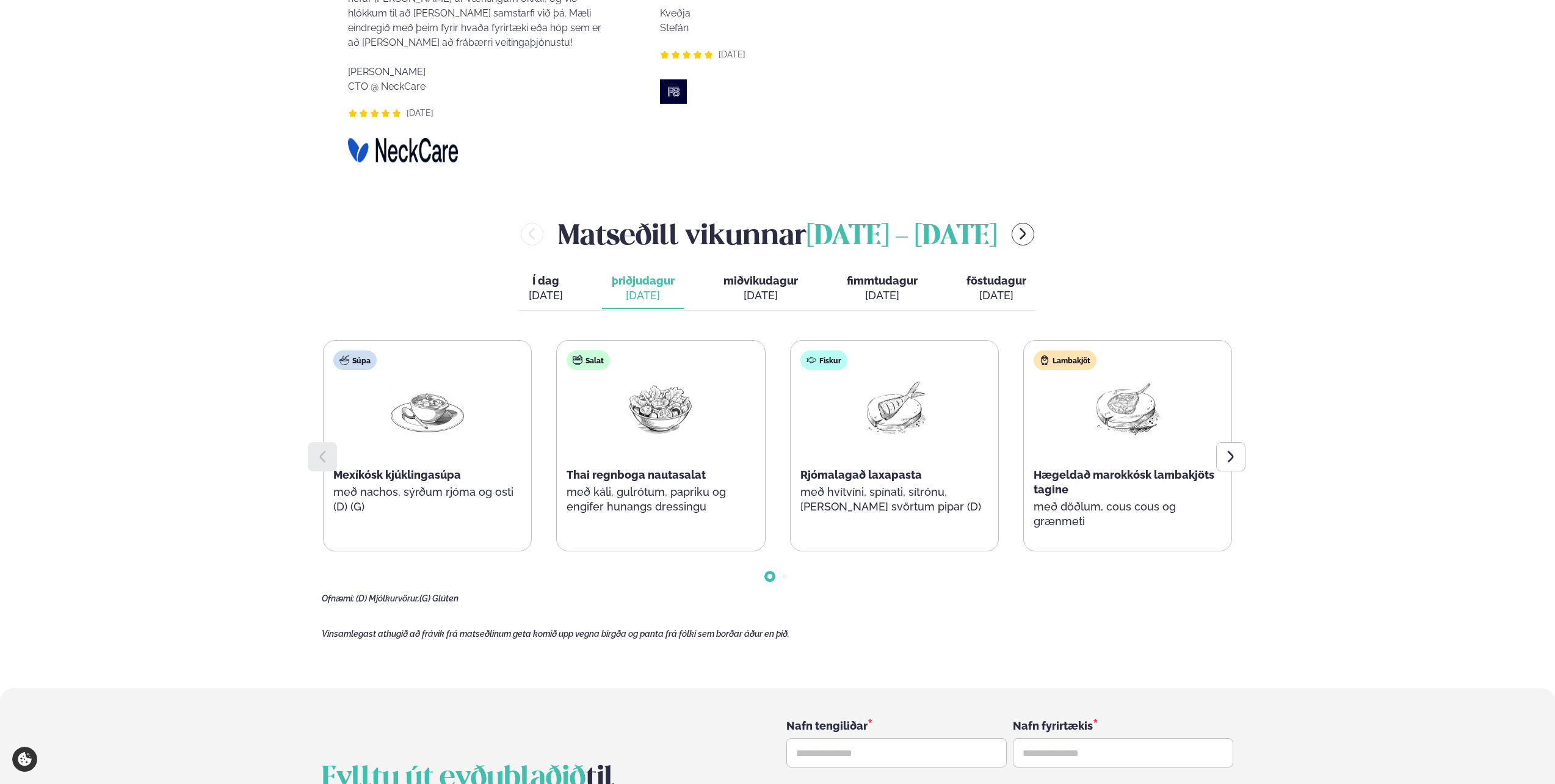
click at [720, 269] on button "miðvikudagur mið. [DATE]" at bounding box center [760, 288] width 94 height 40
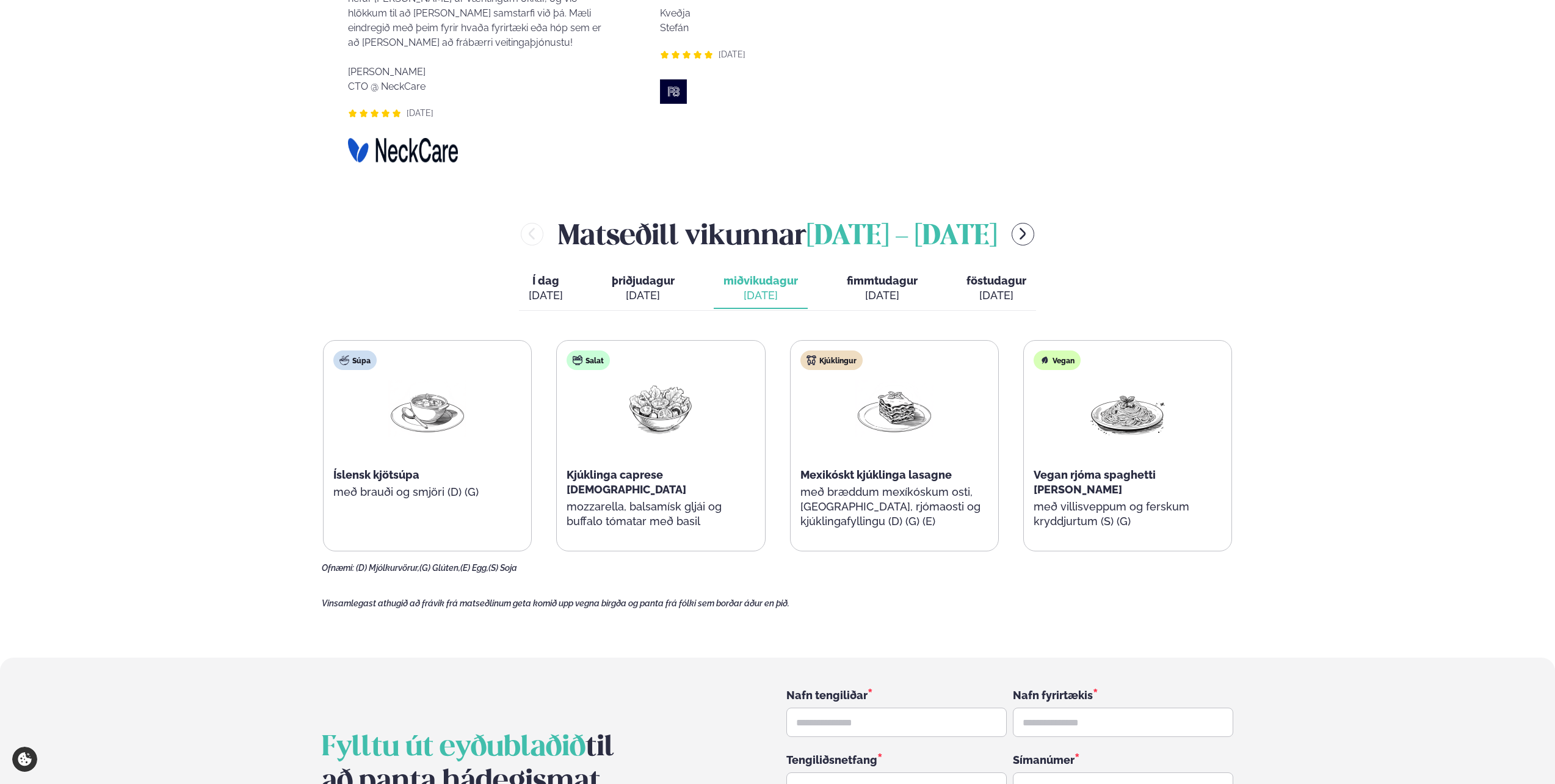
click at [874, 288] on div "[DATE]" at bounding box center [882, 296] width 71 height 15
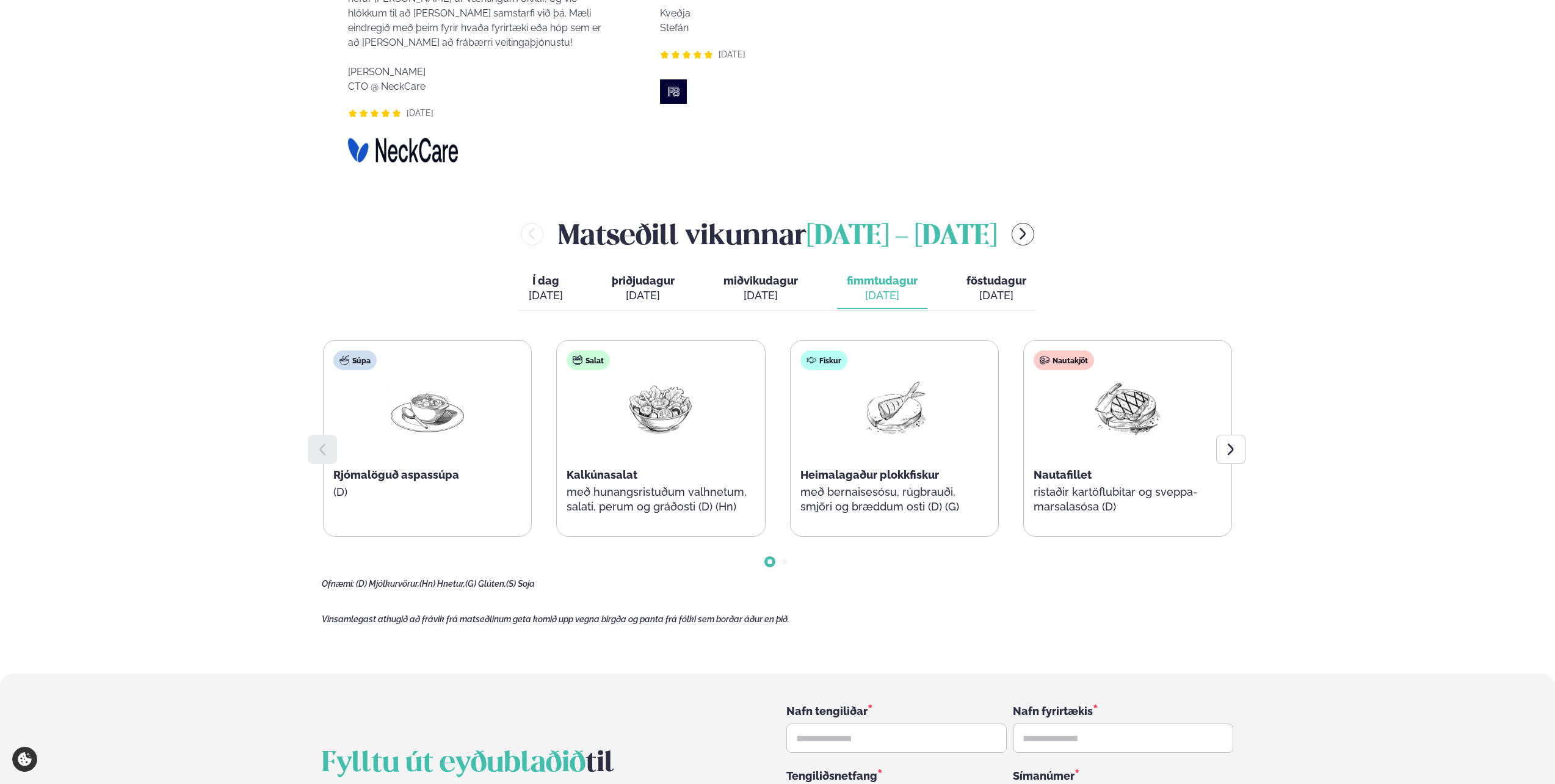
click at [1010, 288] on div "[DATE]" at bounding box center [996, 296] width 59 height 15
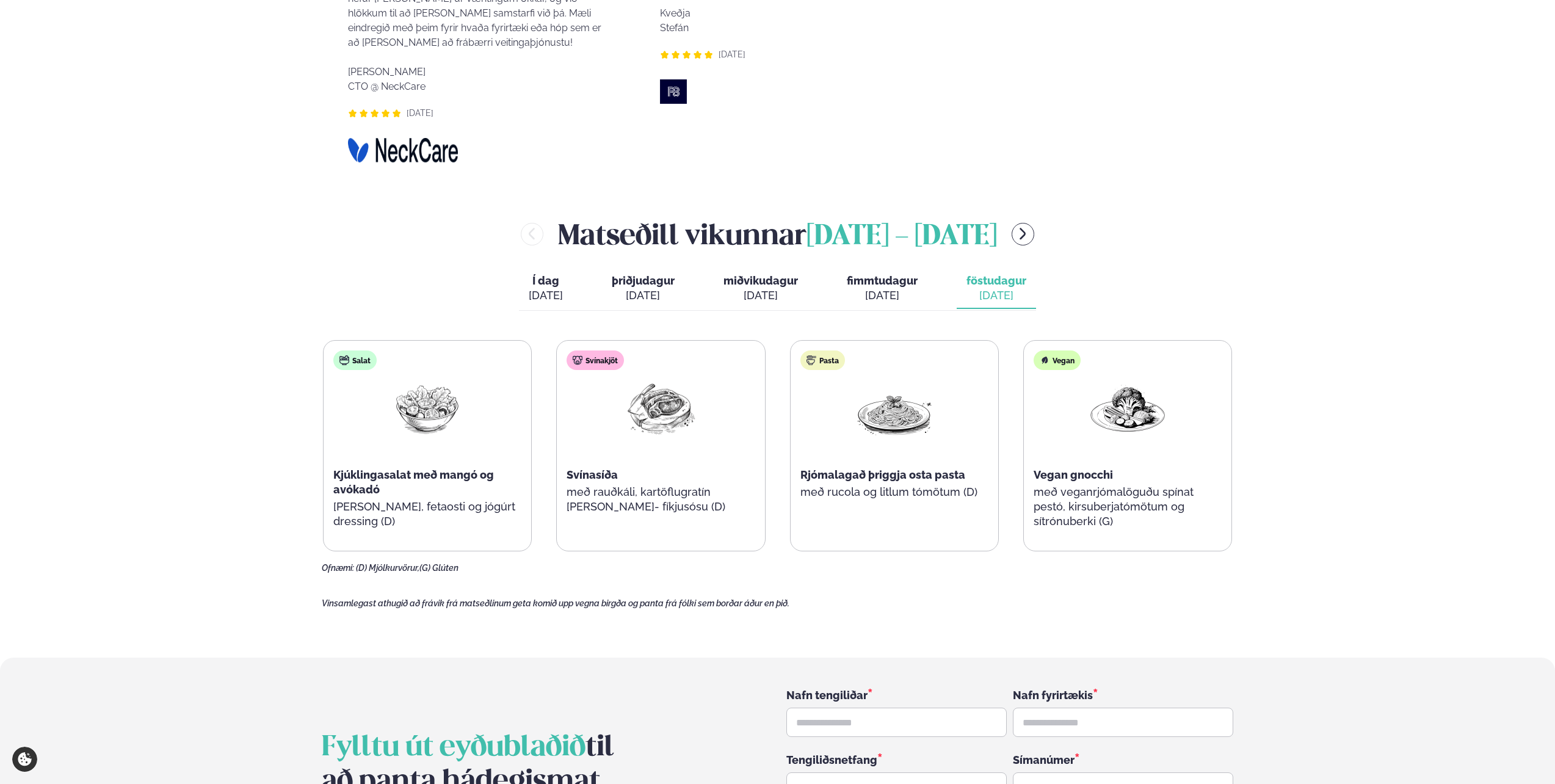
click at [529, 269] on button "Í dag Í d. [DATE]" at bounding box center [546, 288] width 54 height 40
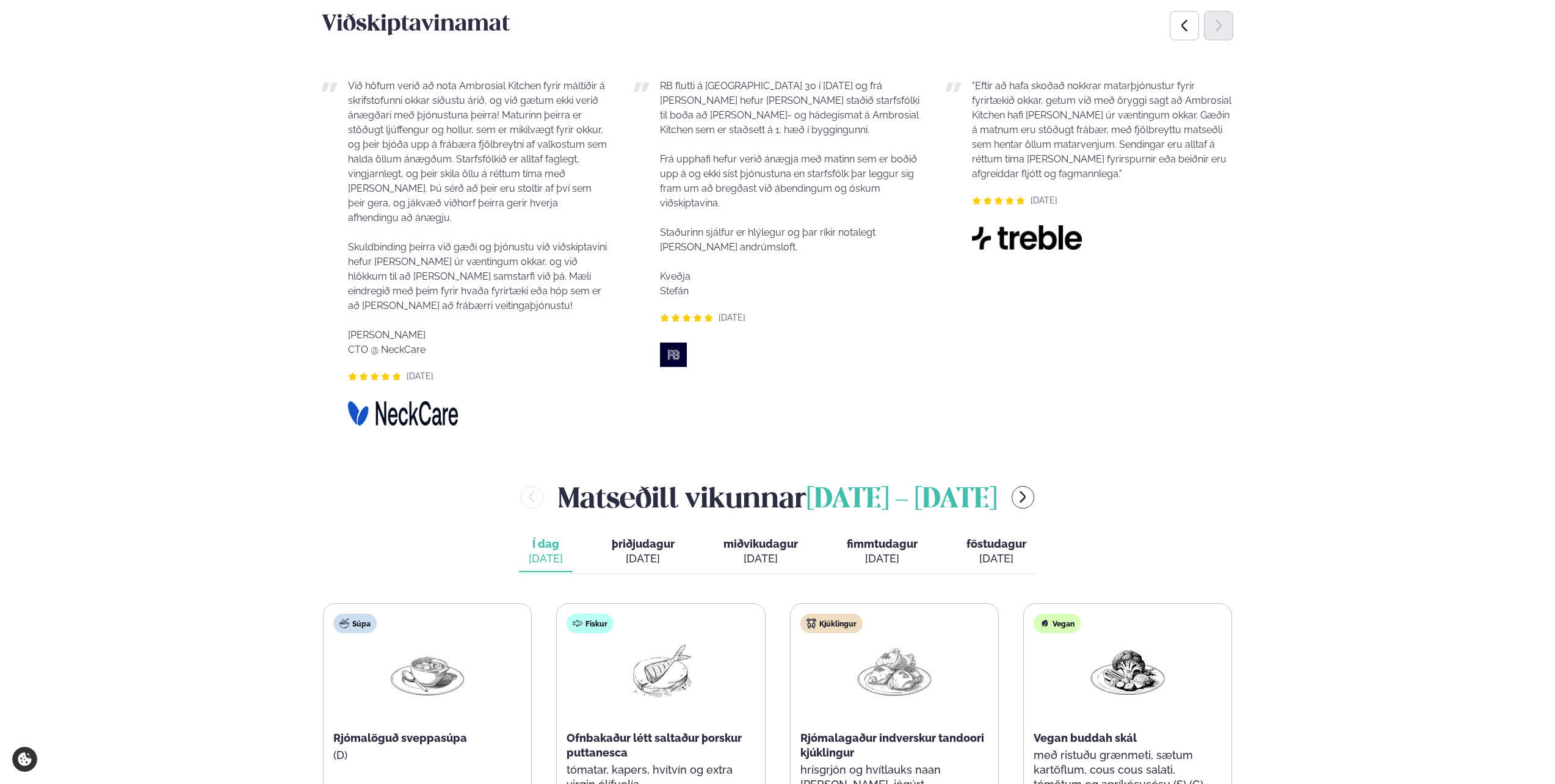
scroll to position [1282, 0]
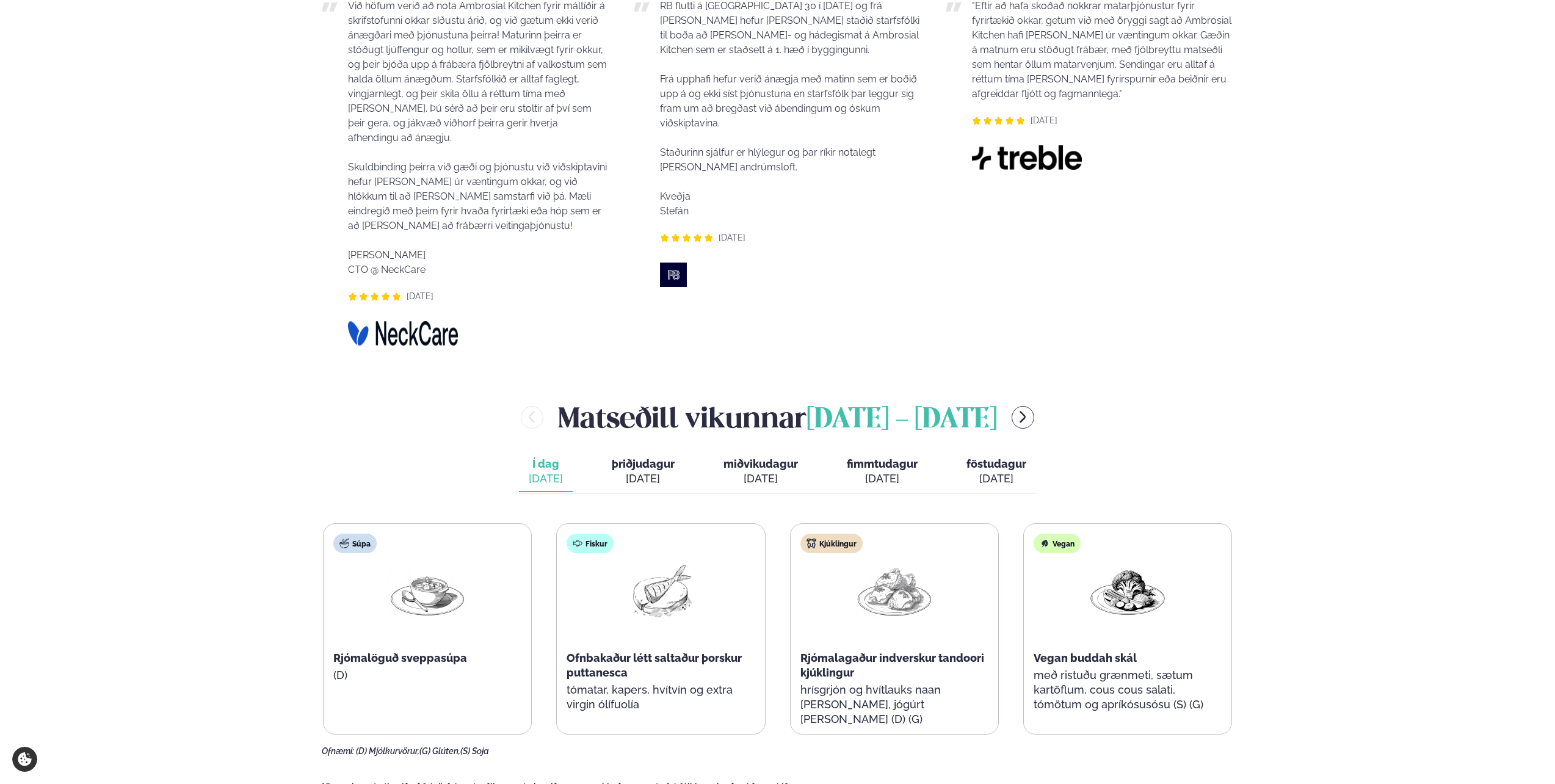
click at [663, 471] on div "[DATE]" at bounding box center [643, 478] width 63 height 15
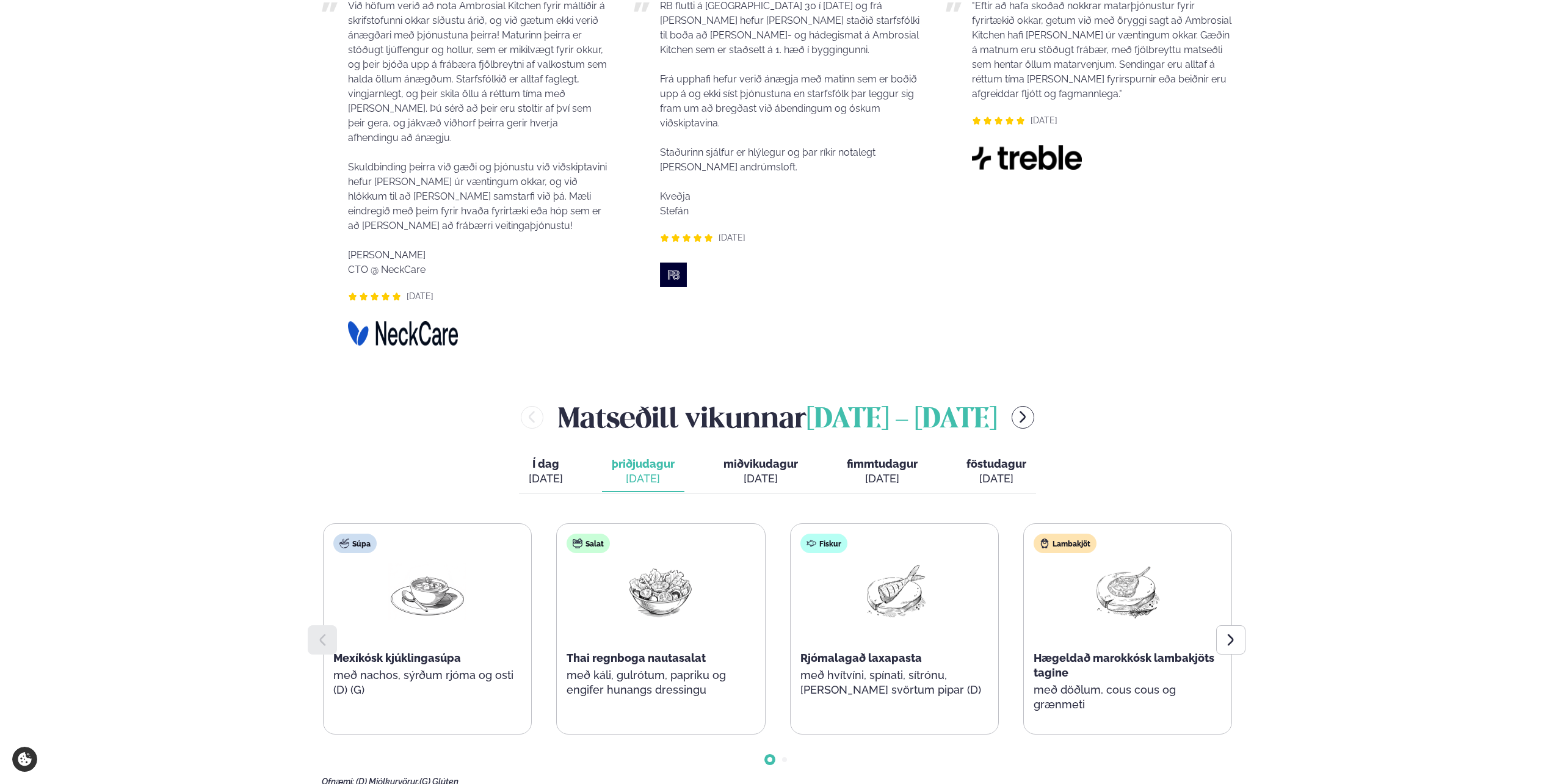
click at [772, 457] on span "miðvikudagur" at bounding box center [760, 464] width 74 height 13
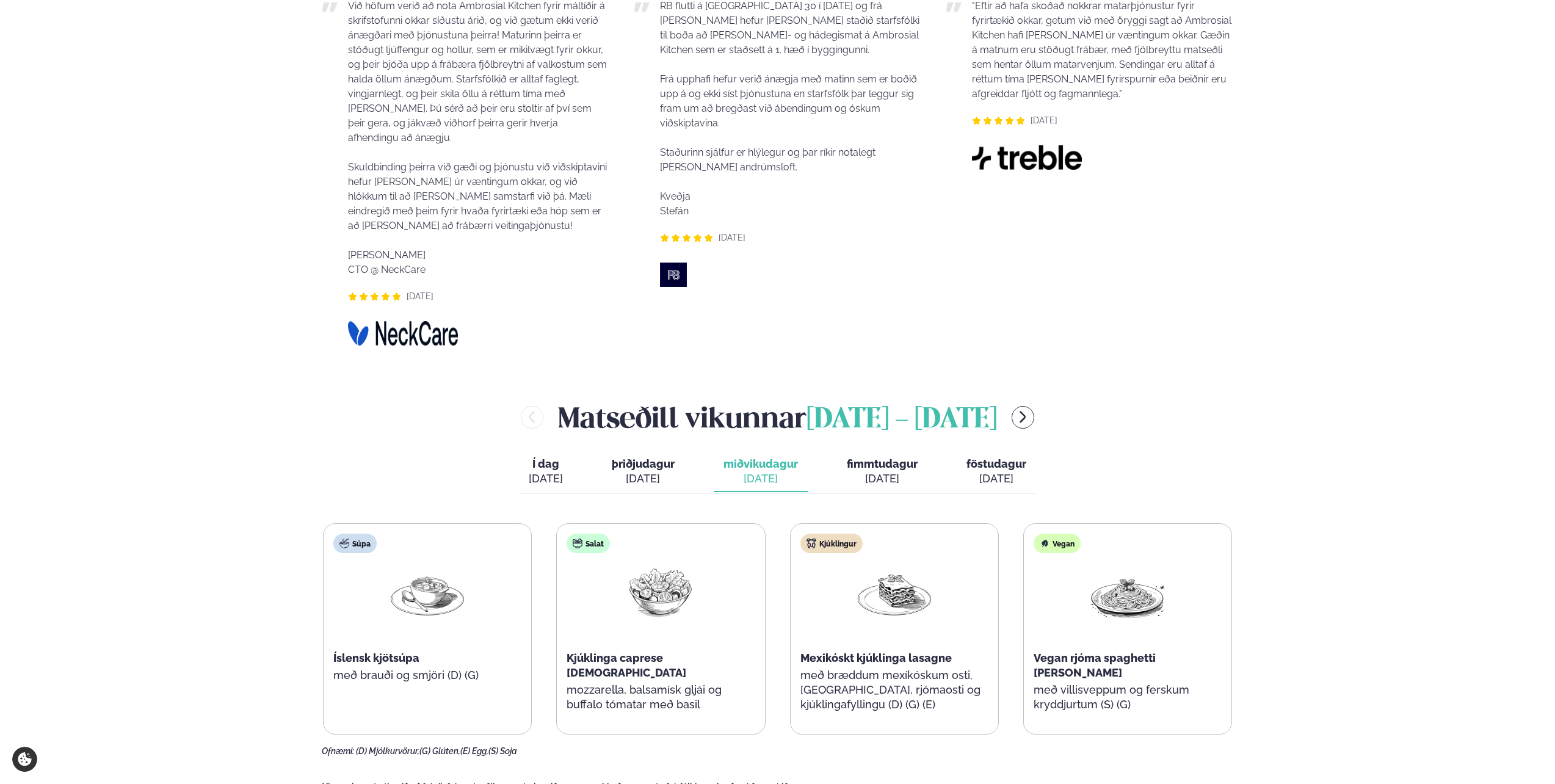
click at [209, 378] on div "Þjónusta Hádegismatur fyrir fyrirtæki Fyrirtækja veitingar Einkapartý Matseðill…" at bounding box center [778, 210] width 1555 height 2985
click at [876, 457] on span "fimmtudagur" at bounding box center [882, 464] width 71 height 13
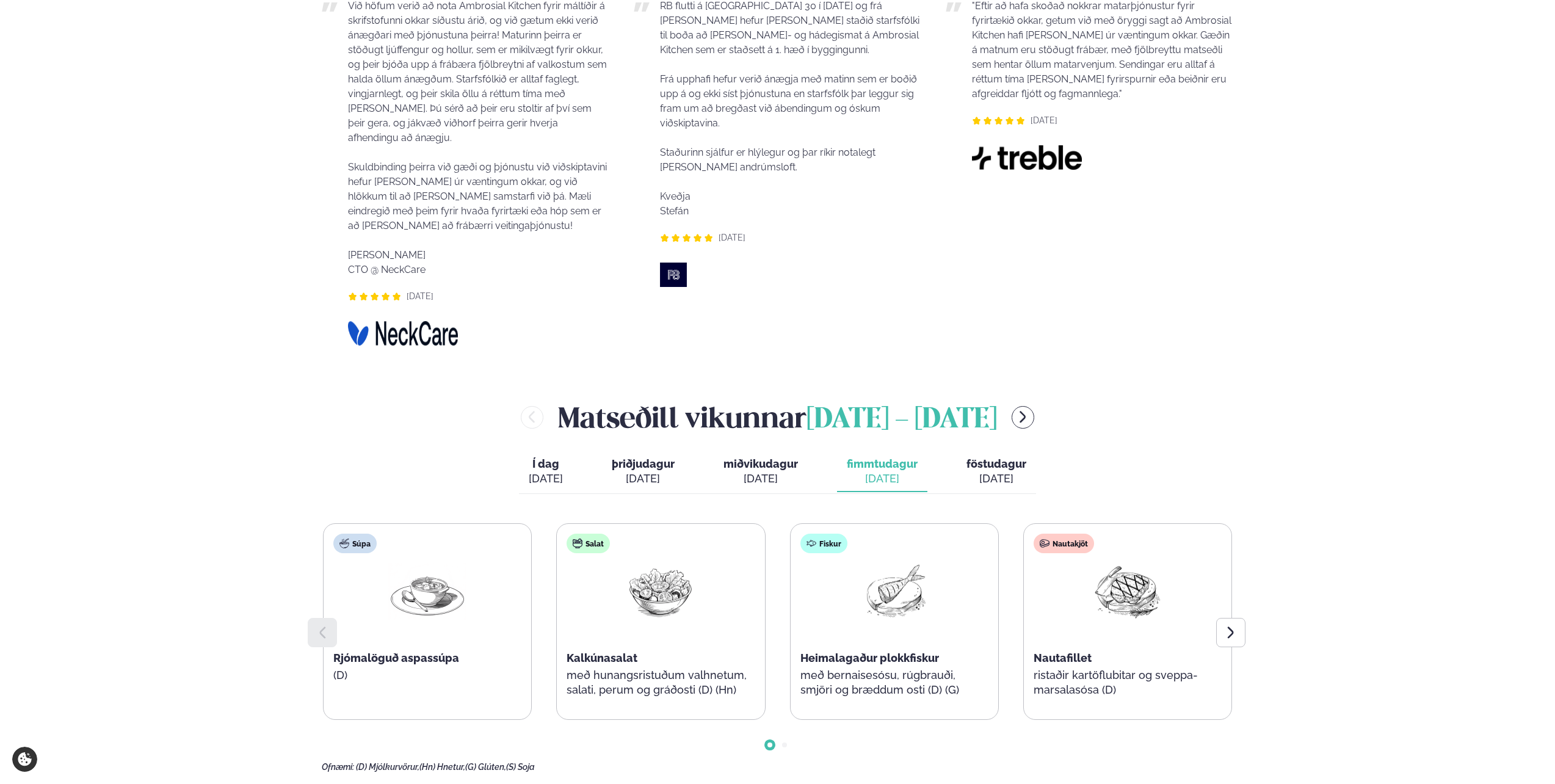
click at [1033, 432] on div "Matseðill vikunnar [DATE] - [DATE] Í dag Í d. [DATE] þriðjudagur þri. [DATE] mi…" at bounding box center [778, 585] width 911 height 375
click at [1017, 457] on span "föstudagur" at bounding box center [996, 464] width 59 height 13
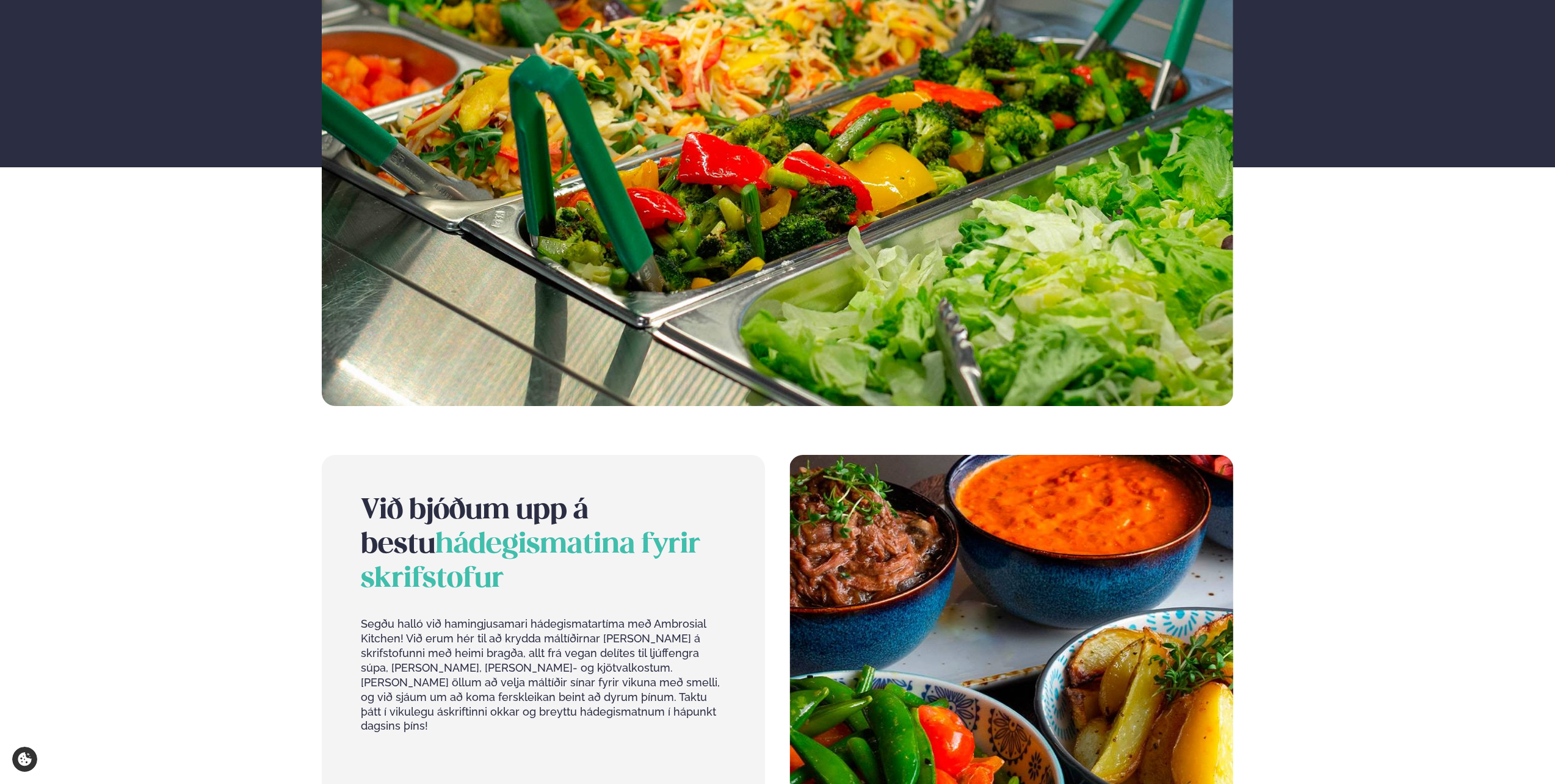
scroll to position [0, 0]
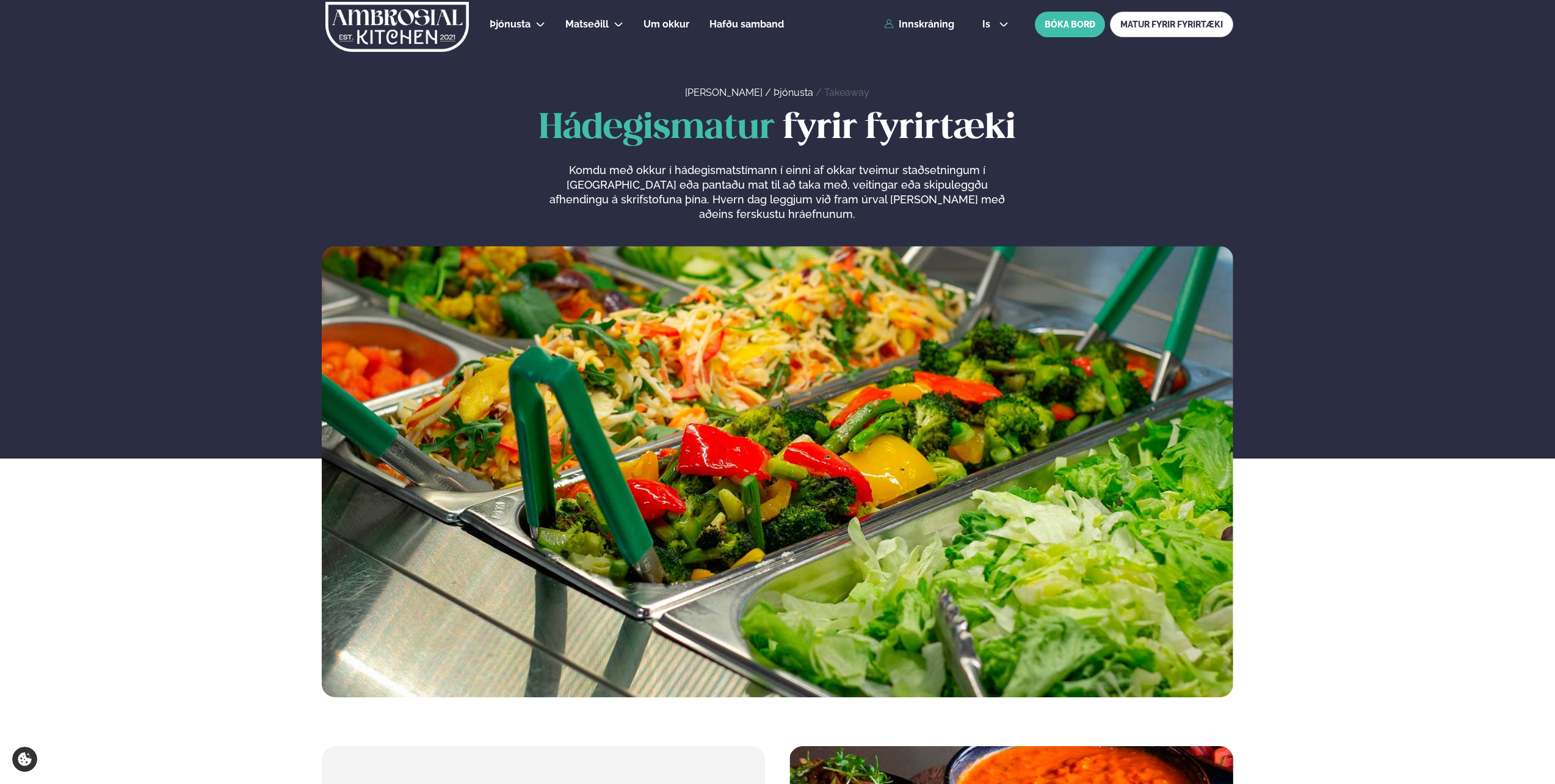
drag, startPoint x: 421, startPoint y: 37, endPoint x: 220, endPoint y: 35, distance: 201.0
click at [220, 35] on div "Þjónusta Hádegismatur fyrir fyrirtæki Fyrirtækja veitingar Einkapartý Matseðill…" at bounding box center [778, 24] width 1555 height 49
drag, startPoint x: 313, startPoint y: 6, endPoint x: 449, endPoint y: 47, distance: 142.0
click at [449, 47] on div "Þjónusta Hádegismatur fyrir fyrirtæki Fyrirtækja veitingar Einkapartý Matseðill…" at bounding box center [778, 24] width 985 height 49
click at [526, 84] on div "[PERSON_NAME] / Þjónusta / Takeaway" at bounding box center [778, 50] width 1555 height 100
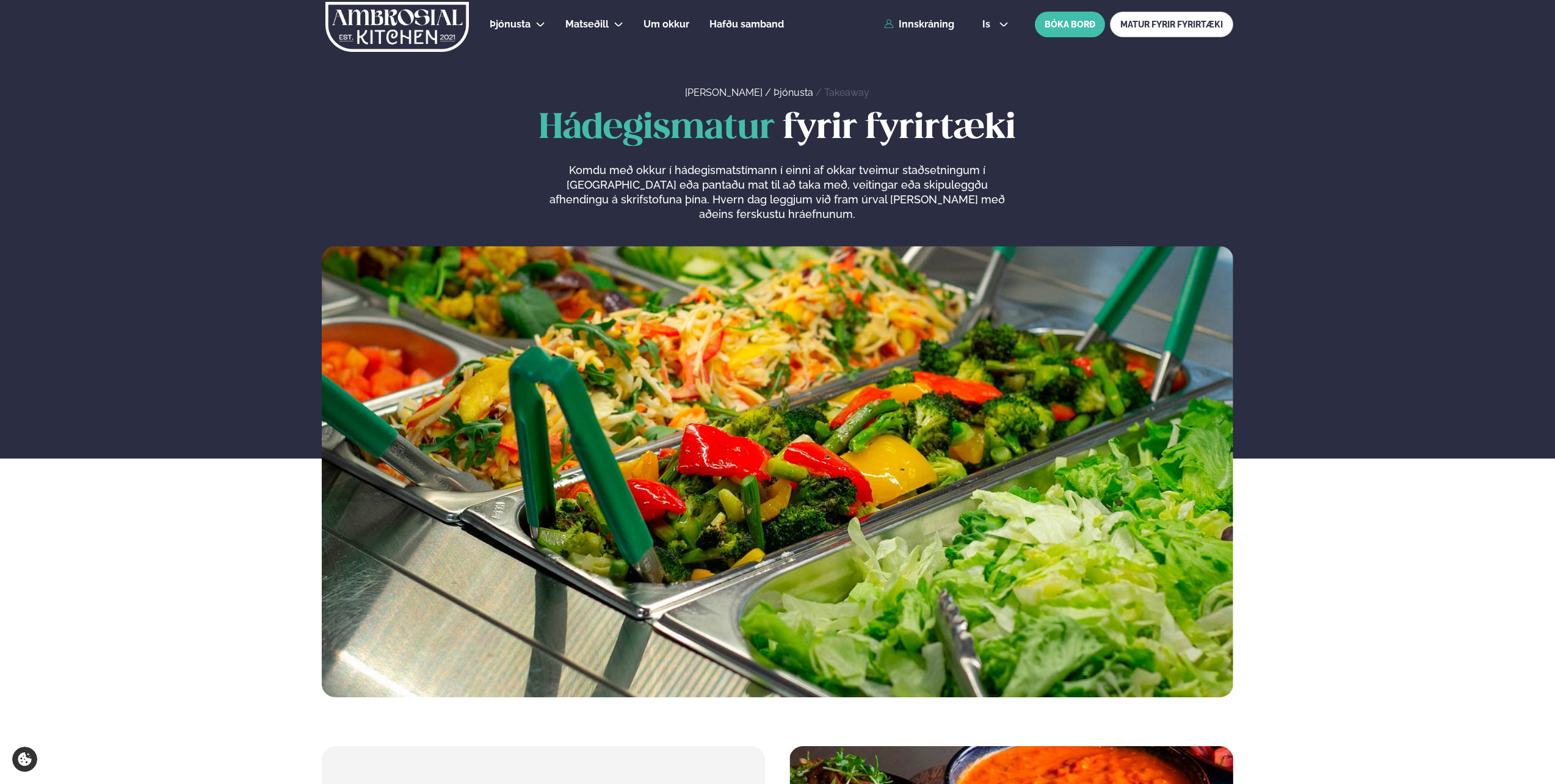
click at [418, 25] on img at bounding box center [397, 26] width 146 height 50
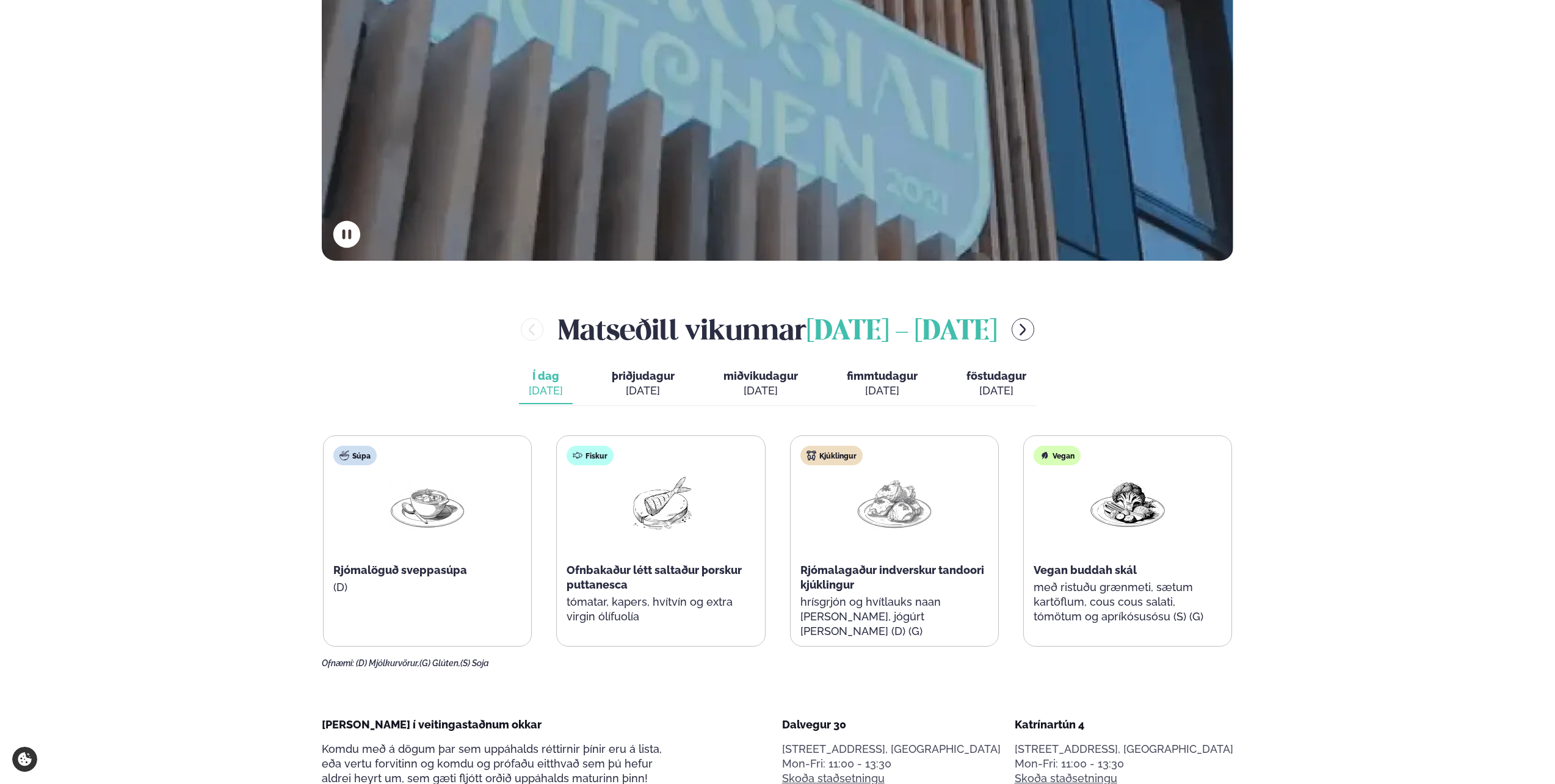
scroll to position [549, 0]
